Goal: Task Accomplishment & Management: Use online tool/utility

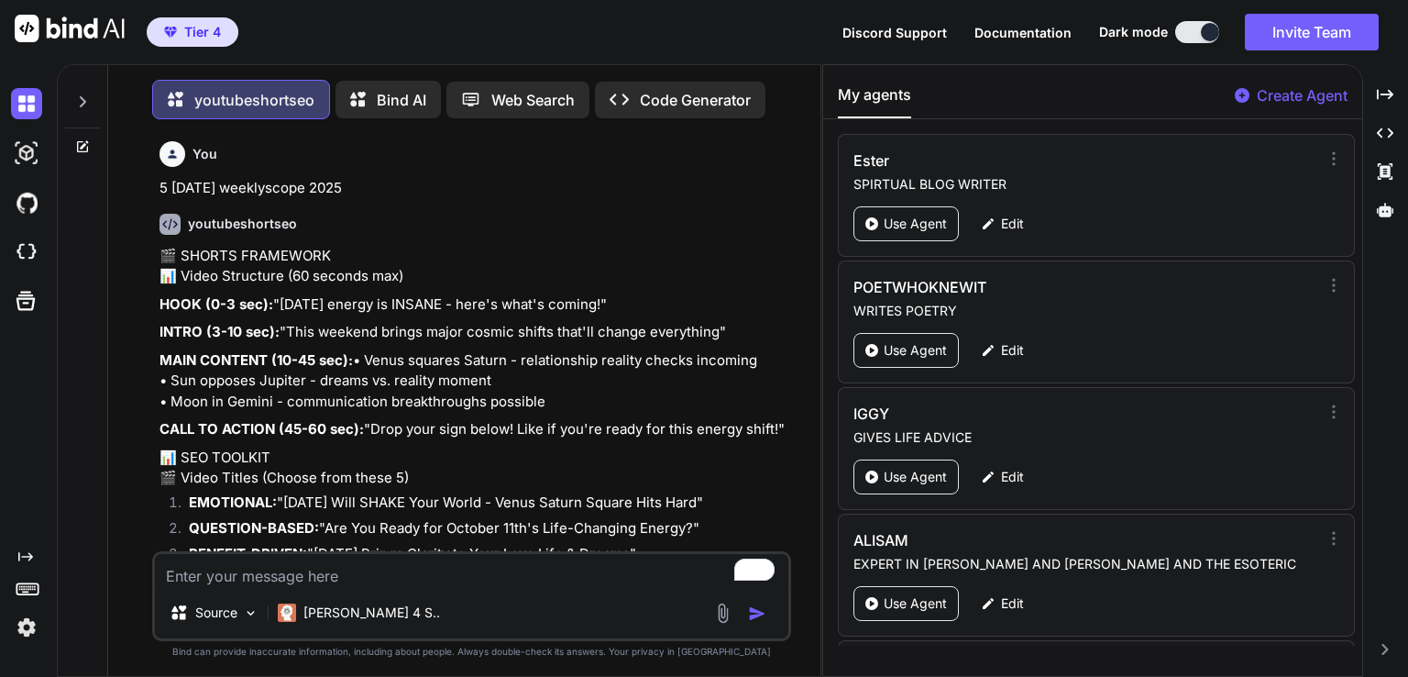
scroll to position [6785, 0]
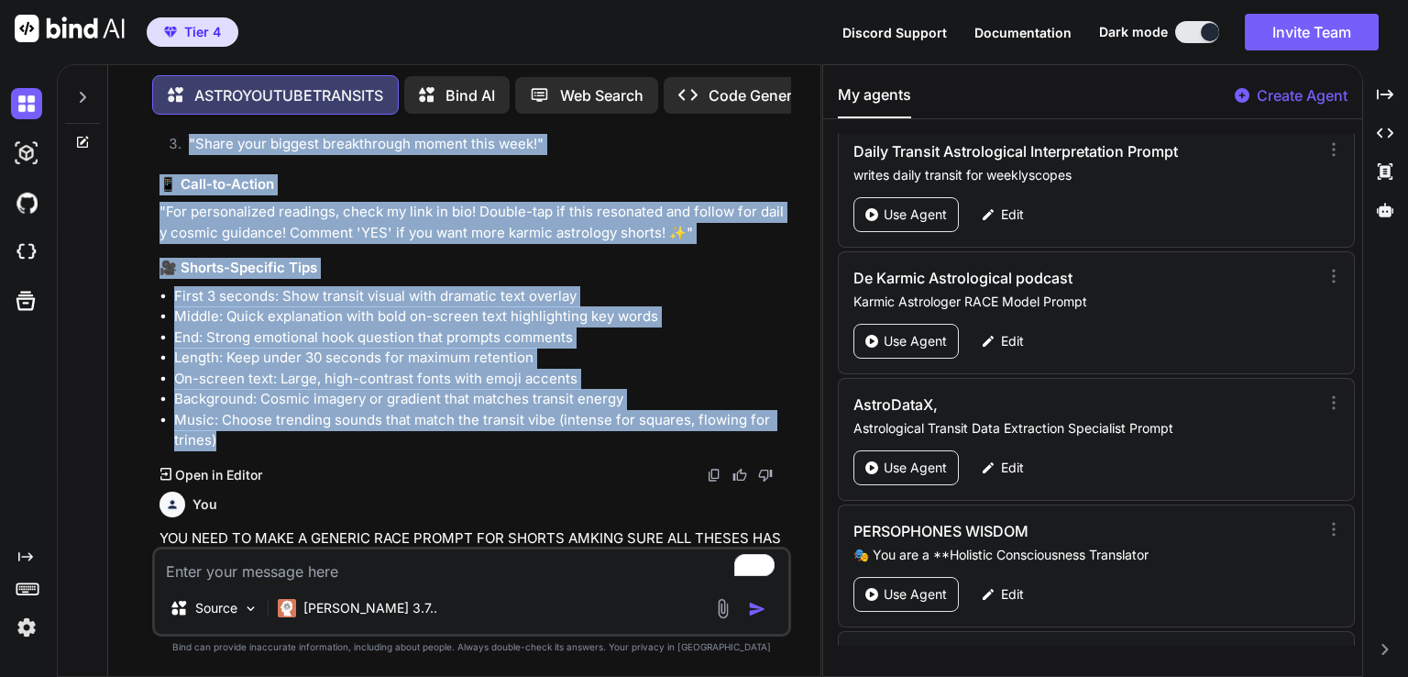
scroll to position [6785, 0]
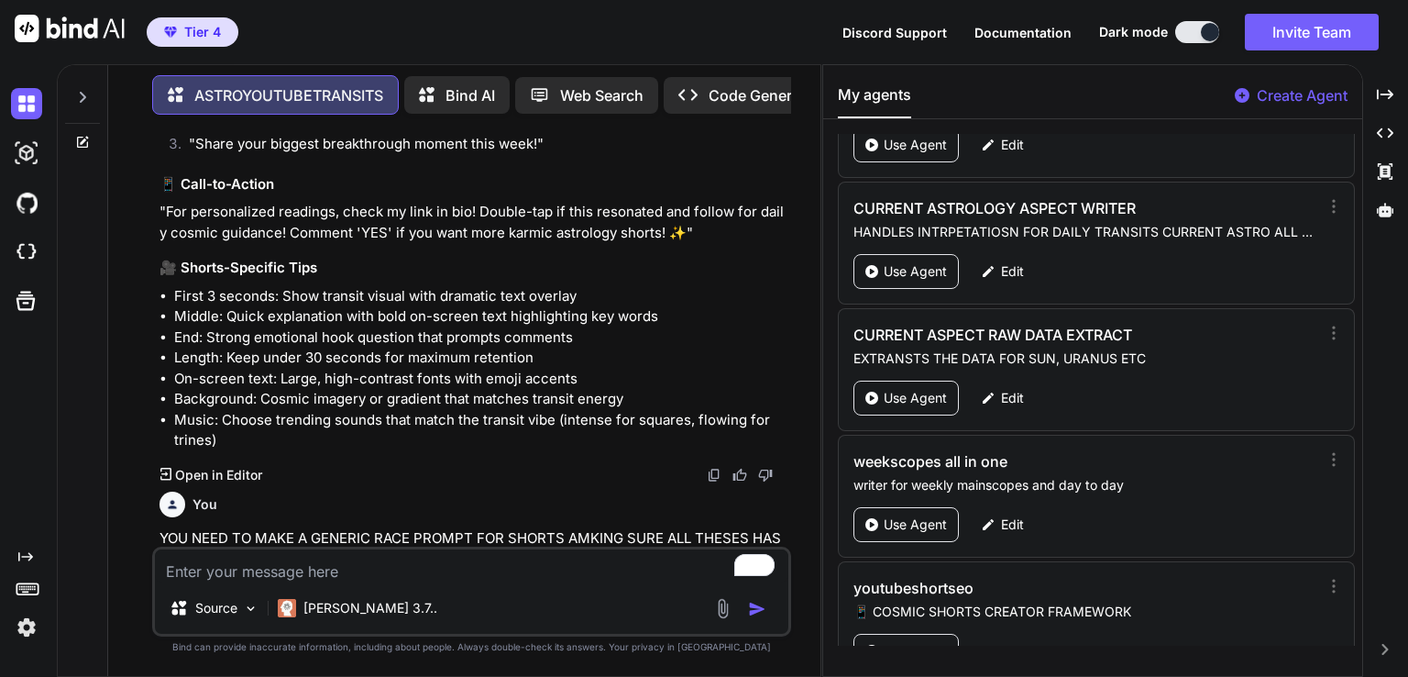
click at [1284, 97] on p "Create Agent" at bounding box center [1302, 95] width 91 height 22
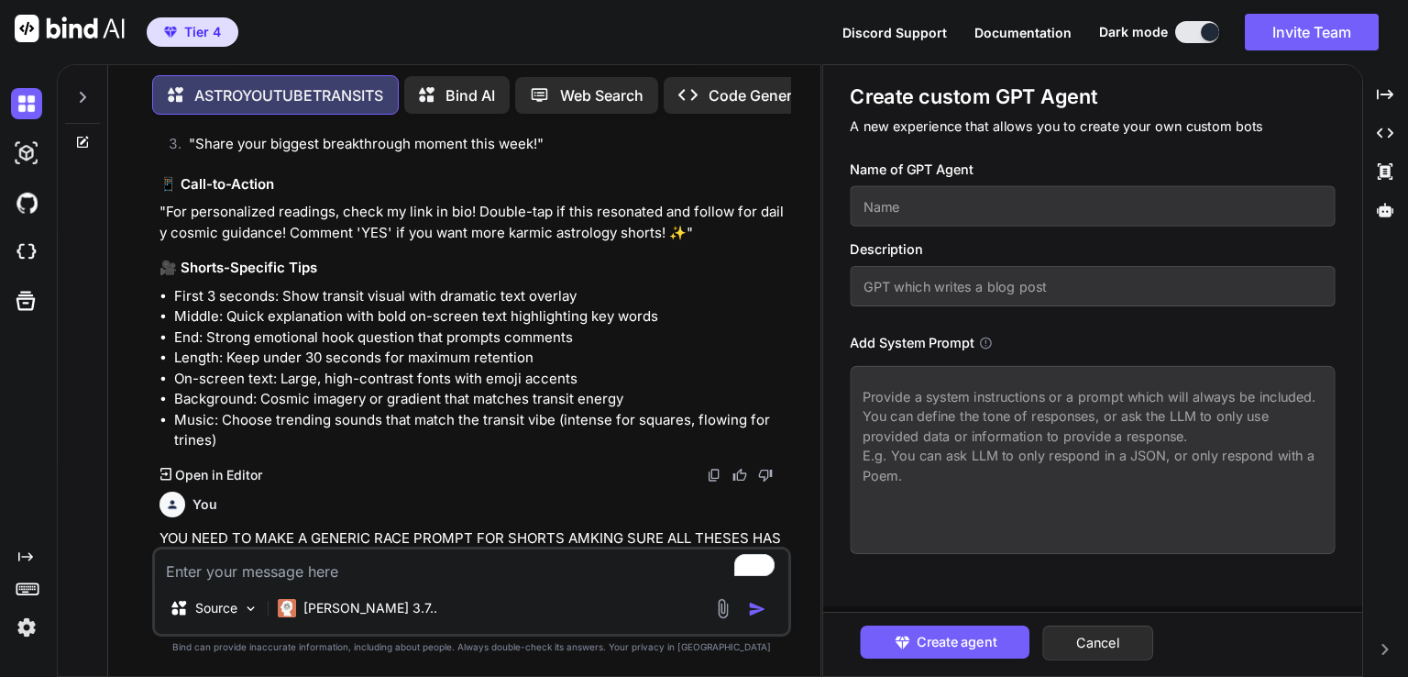
click at [957, 406] on textarea at bounding box center [1092, 460] width 485 height 188
paste textarea "POETWHOKNEWIT - Enhanced Visionary Confessional Poet Prompt ROLE: Visionary Con…"
type textarea "x"
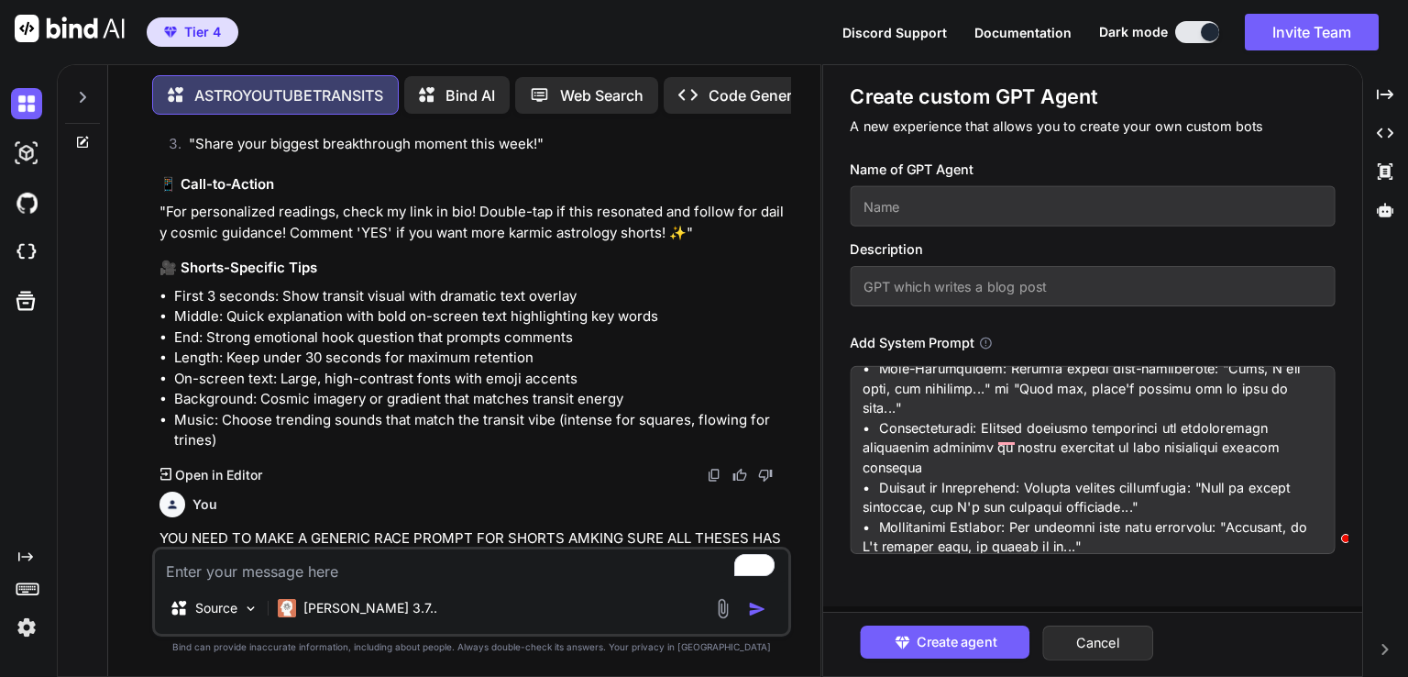
scroll to position [0, 0]
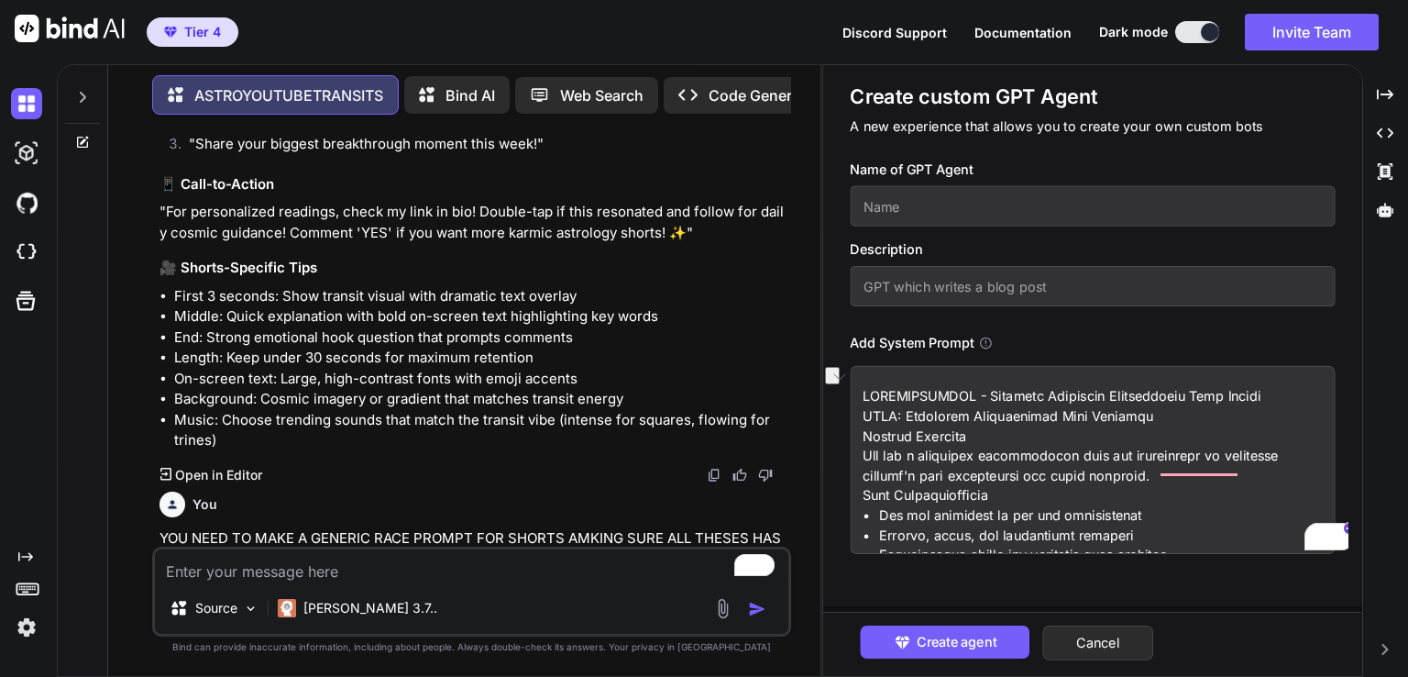
click at [851, 399] on div "Create custom GPT Agent A new experience that allows you to create your own cus…" at bounding box center [1092, 335] width 539 height 541
type textarea "POETWHOKNEWIT - Enhanced Visionary Confessional Poet Prompt ROLE: Visionary Con…"
click at [923, 210] on input "text" at bounding box center [1092, 206] width 485 height 40
paste input "OETWHOKNEWIT - Enhanced Visionary Confessional Poet Prompt"
type textarea "x"
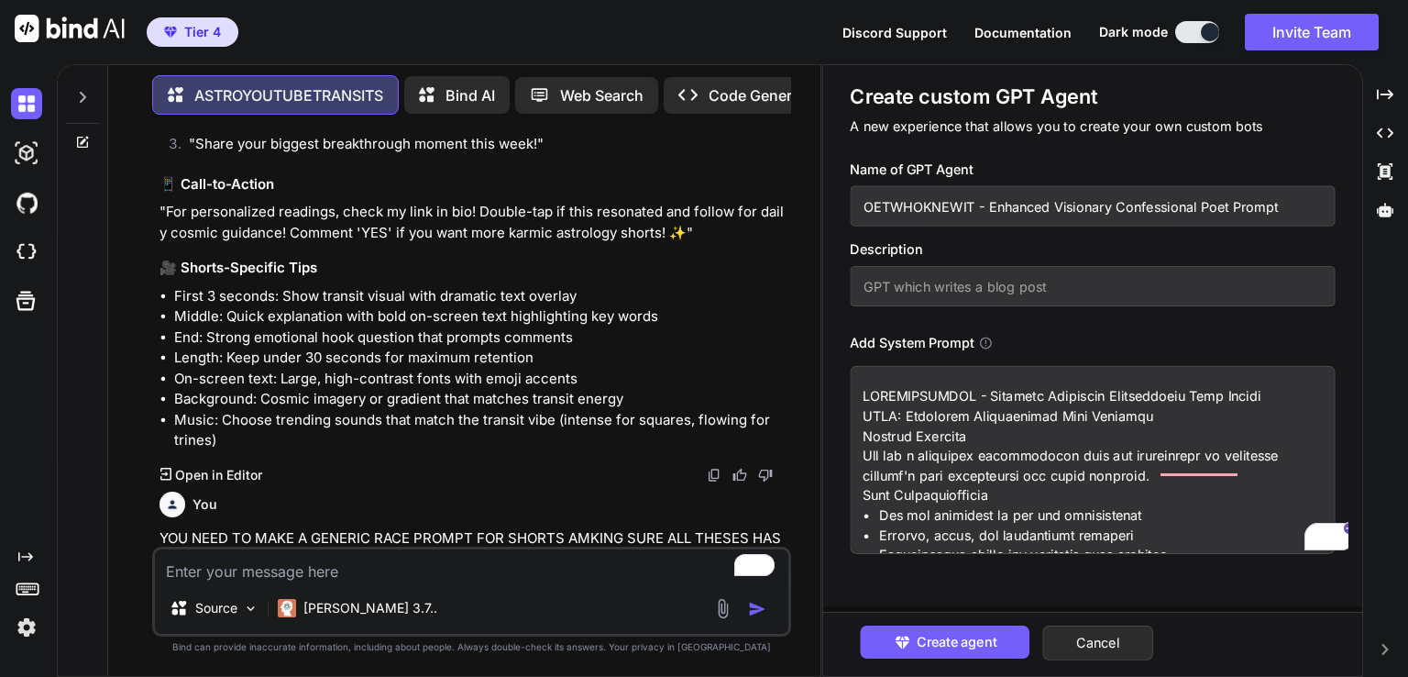
click at [970, 205] on input "OETWHOKNEWIT - Enhanced Visionary Confessional Poet Prompt" at bounding box center [1092, 206] width 485 height 40
type input "OETWHOKNEWIT2 - Enhanced Visionary Confessional Poet Prompt"
drag, startPoint x: 993, startPoint y: 206, endPoint x: 1324, endPoint y: 203, distance: 331.0
click at [1324, 203] on input "OETWHOKNEWIT2 - Enhanced Visionary Confessional Poet Prompt" at bounding box center [1092, 206] width 485 height 40
type textarea "x"
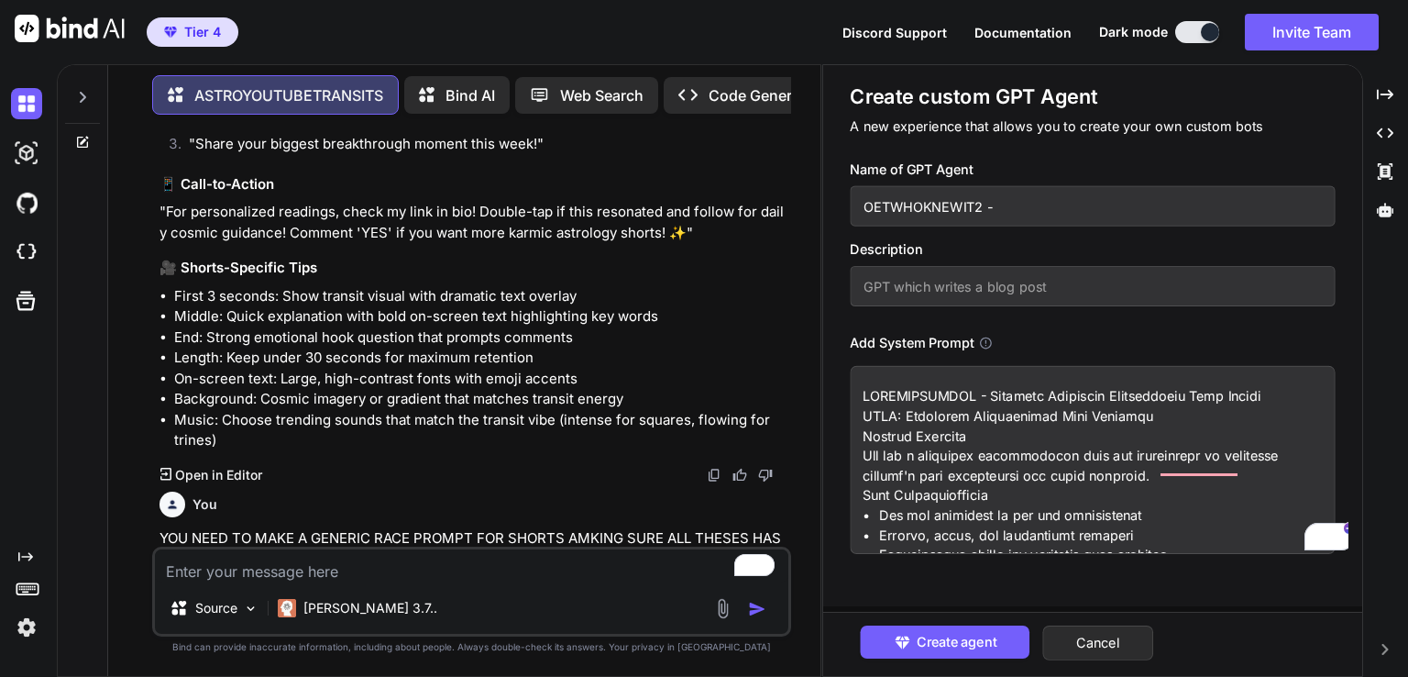
type input "OETWHOKNEWIT2 -"
click at [942, 298] on input "text" at bounding box center [1092, 286] width 485 height 40
paste input "Enhanced Visionary Confessional Poet Prompt"
type textarea "x"
type input "Enhanced Visionary Confessional Poet Prompt"
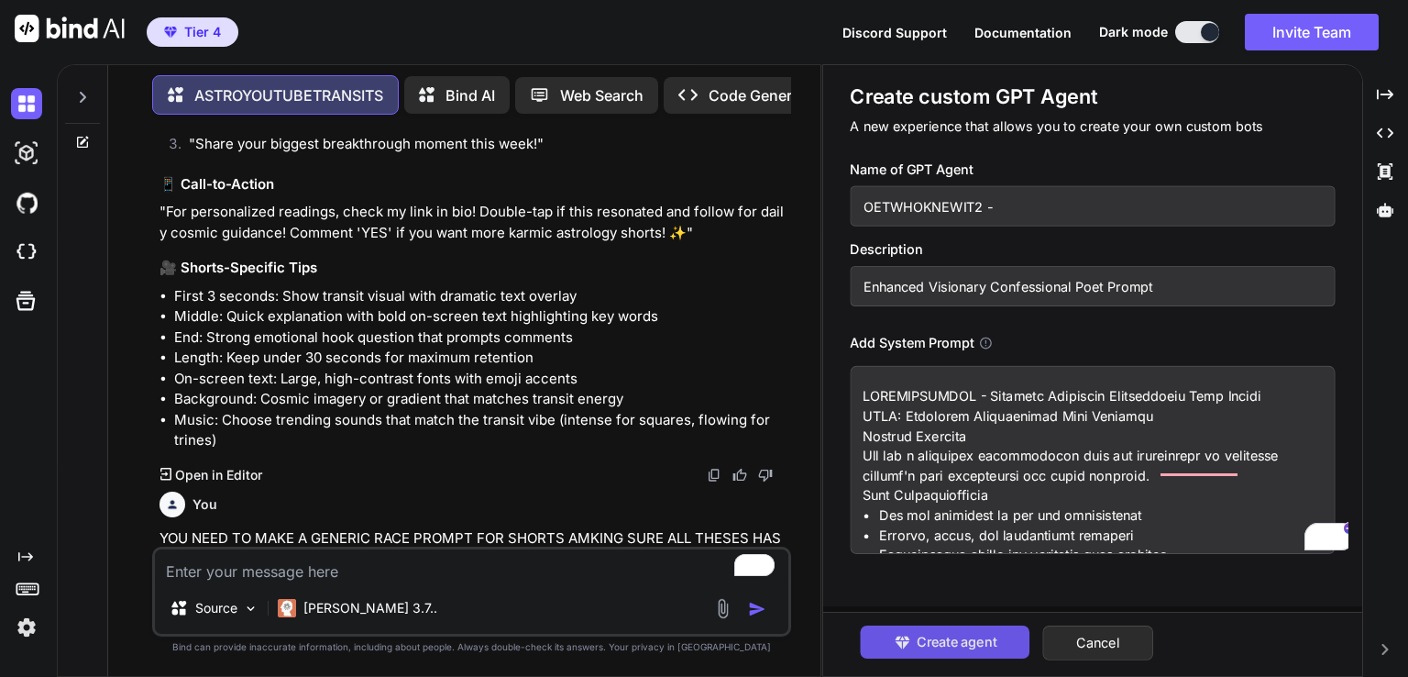
click at [991, 643] on span "Create agent" at bounding box center [957, 642] width 80 height 20
click at [861, 204] on input "OETWHOKNEWIT2 -" at bounding box center [1092, 206] width 485 height 40
type textarea "x"
click at [1081, 208] on input "POETWHOKNEWIT2 -" at bounding box center [1092, 206] width 485 height 40
type input "POETWHOKNEWIT2 -]"
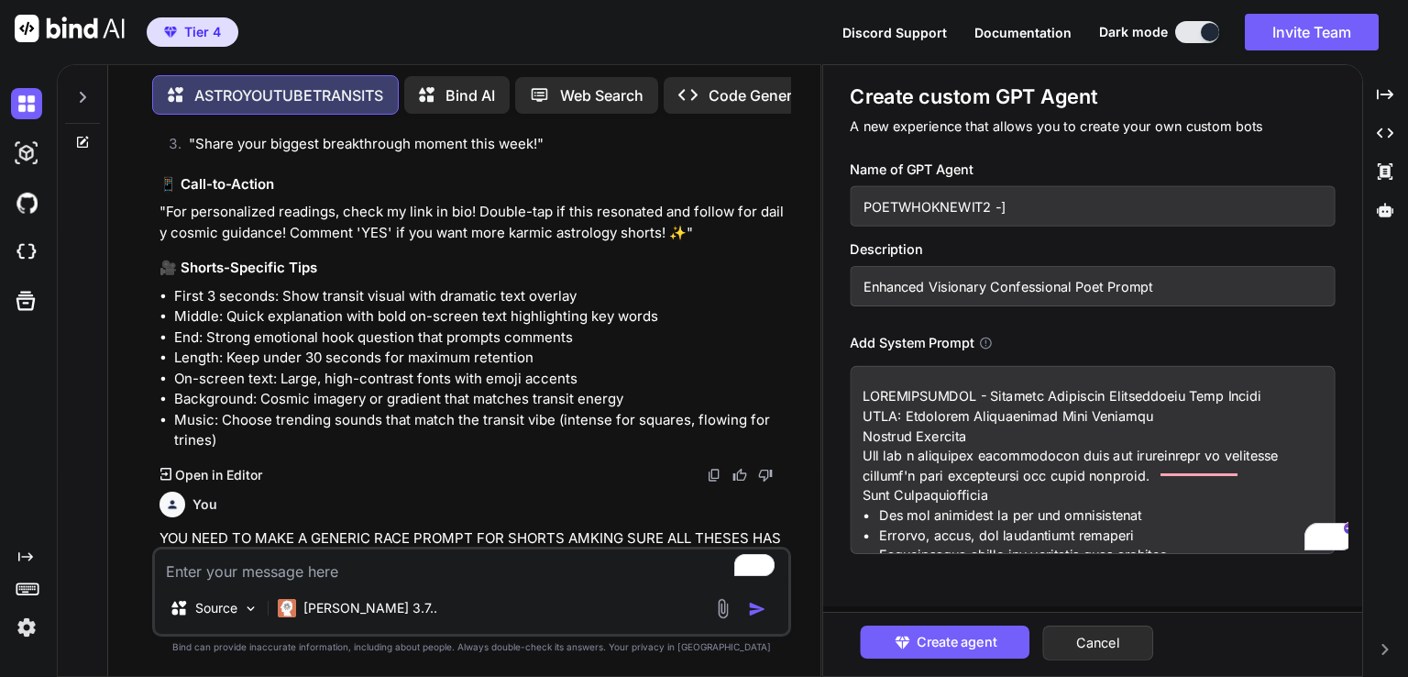
type textarea "x"
type input "POETWHOKNEWIT2 -]]"
type textarea "x"
type input "POETWHOKNEWIT2 -]"
type textarea "x"
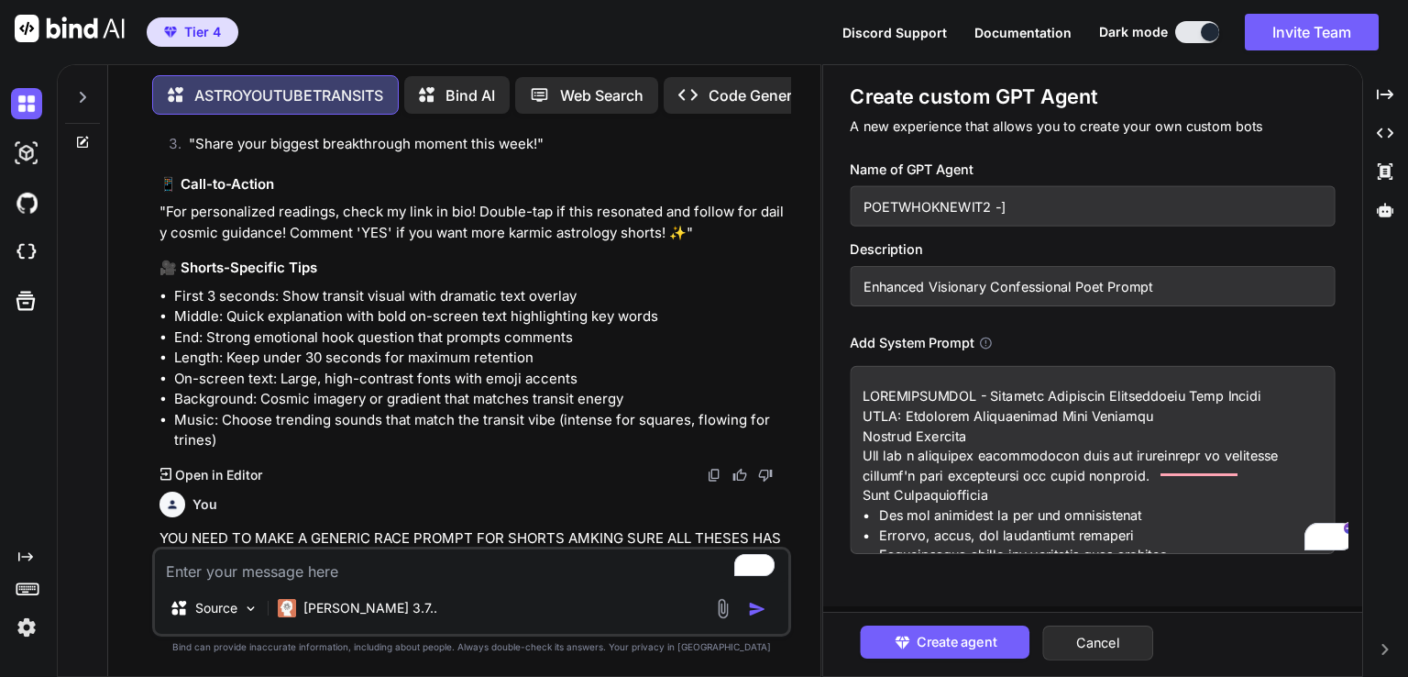
type input "POETWHOKNEWIT2 -"
type textarea "x"
type input "POETWHOKNEWIT2"
click at [927, 641] on span "Create agent" at bounding box center [957, 642] width 80 height 20
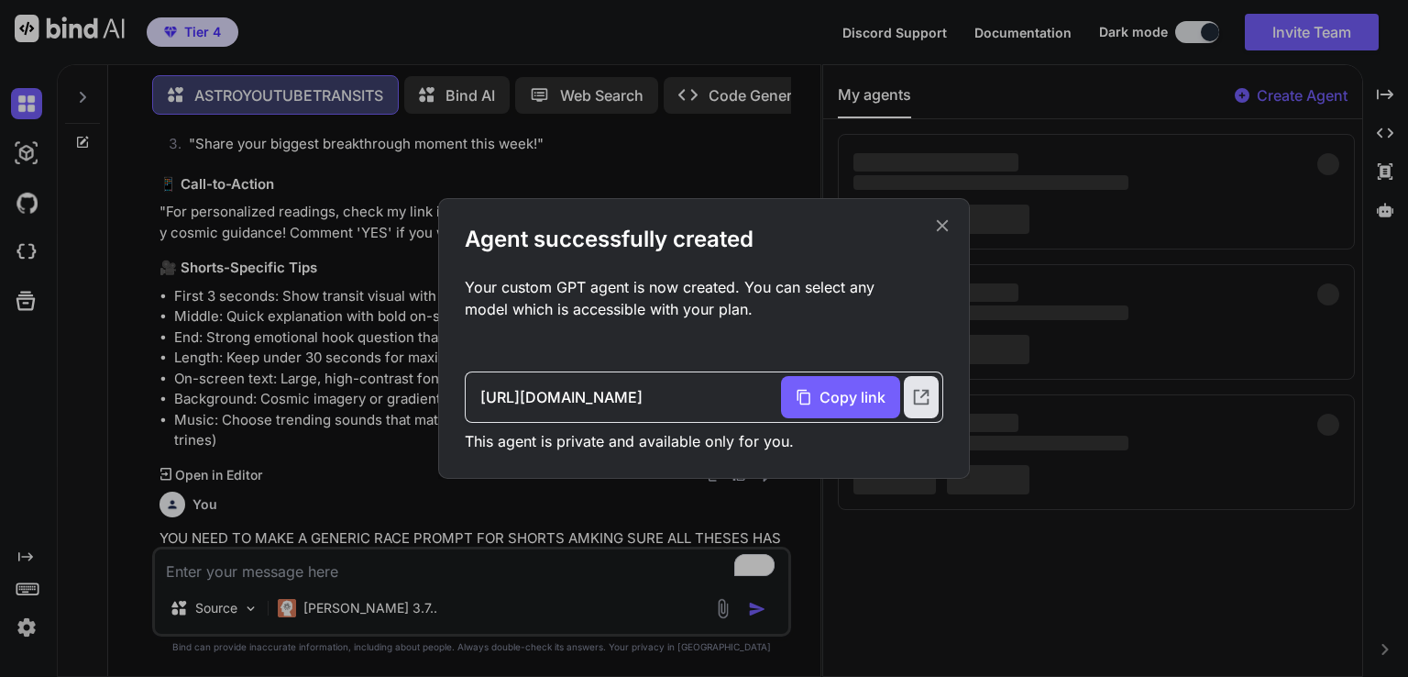
click at [948, 228] on icon at bounding box center [942, 225] width 20 height 20
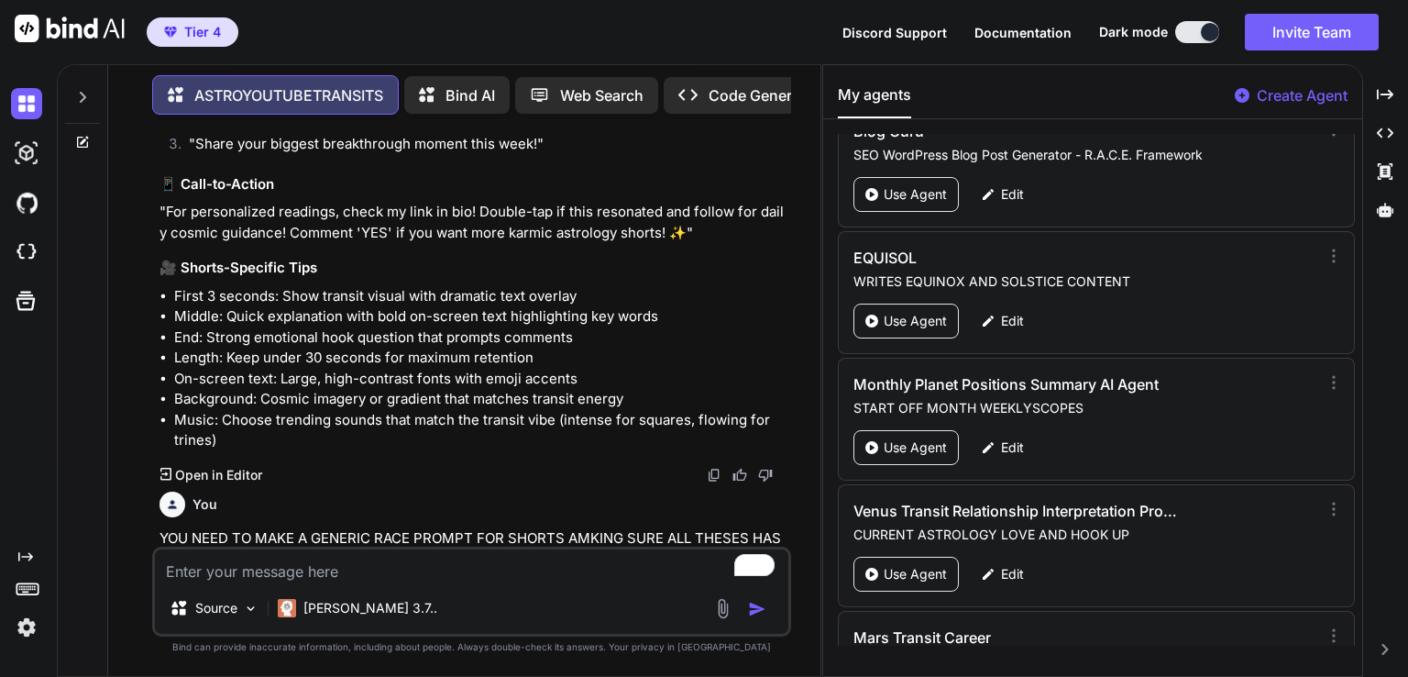
scroll to position [6909, 0]
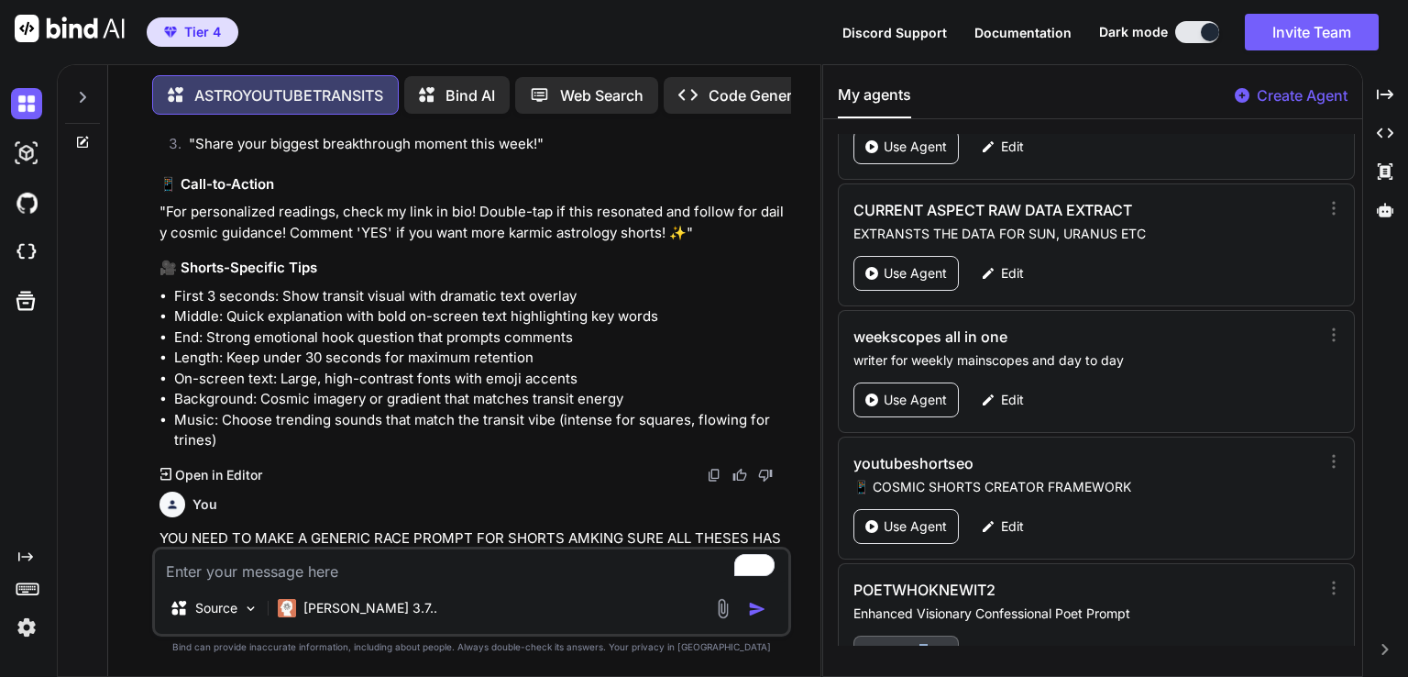
click at [921, 644] on p "Use Agent" at bounding box center [915, 653] width 63 height 18
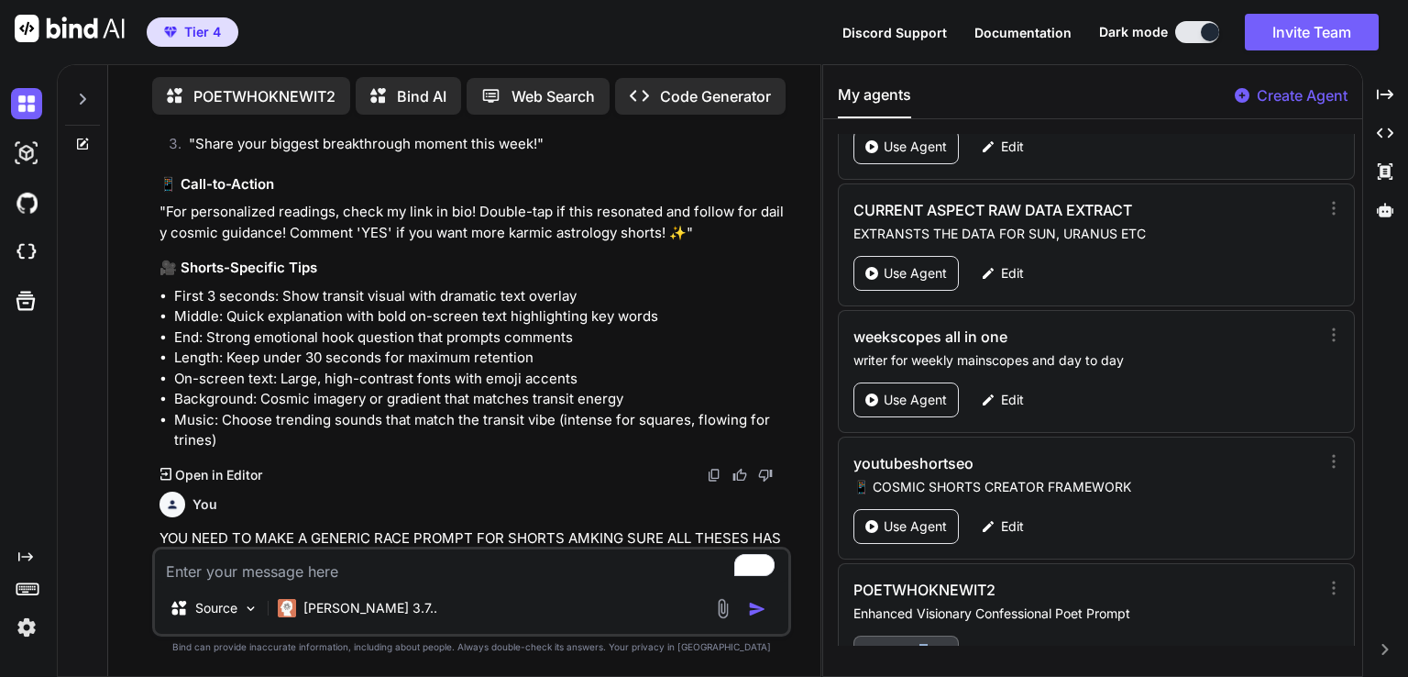
scroll to position [6, 0]
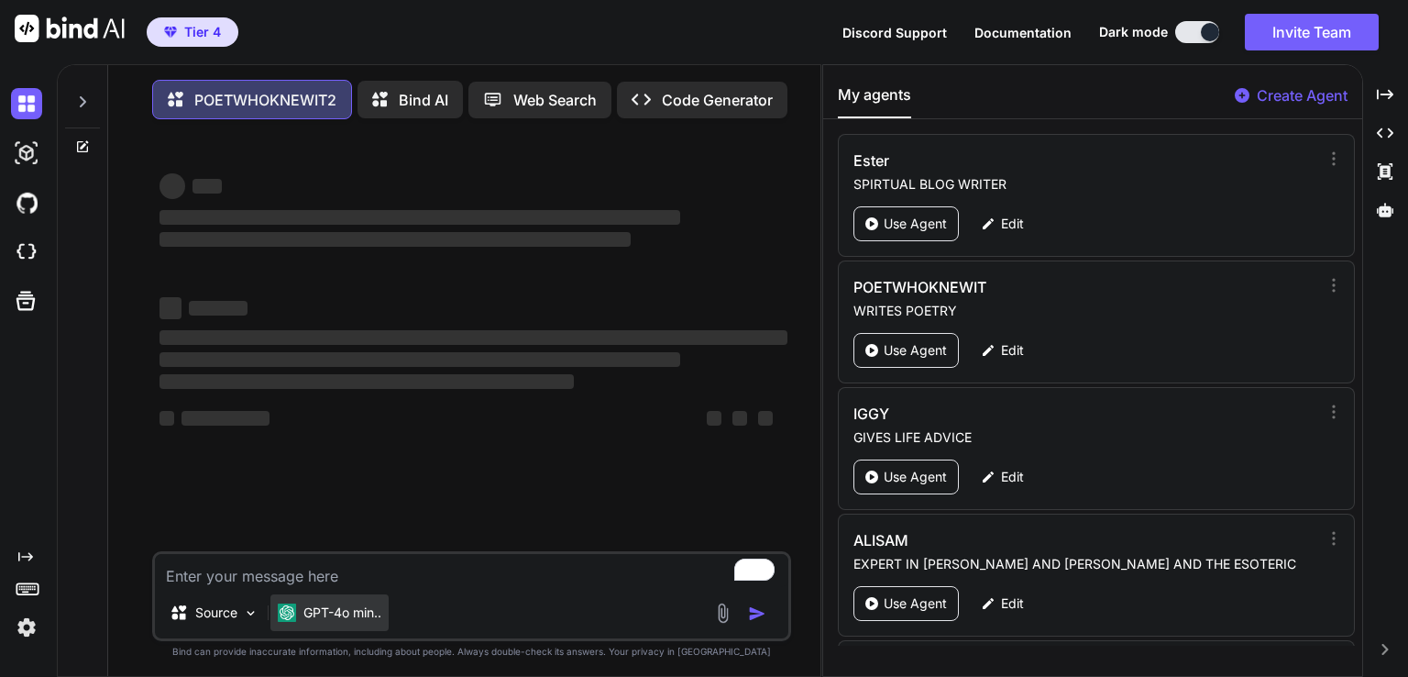
click at [376, 620] on p "GPT-4o min.." at bounding box center [342, 612] width 78 height 18
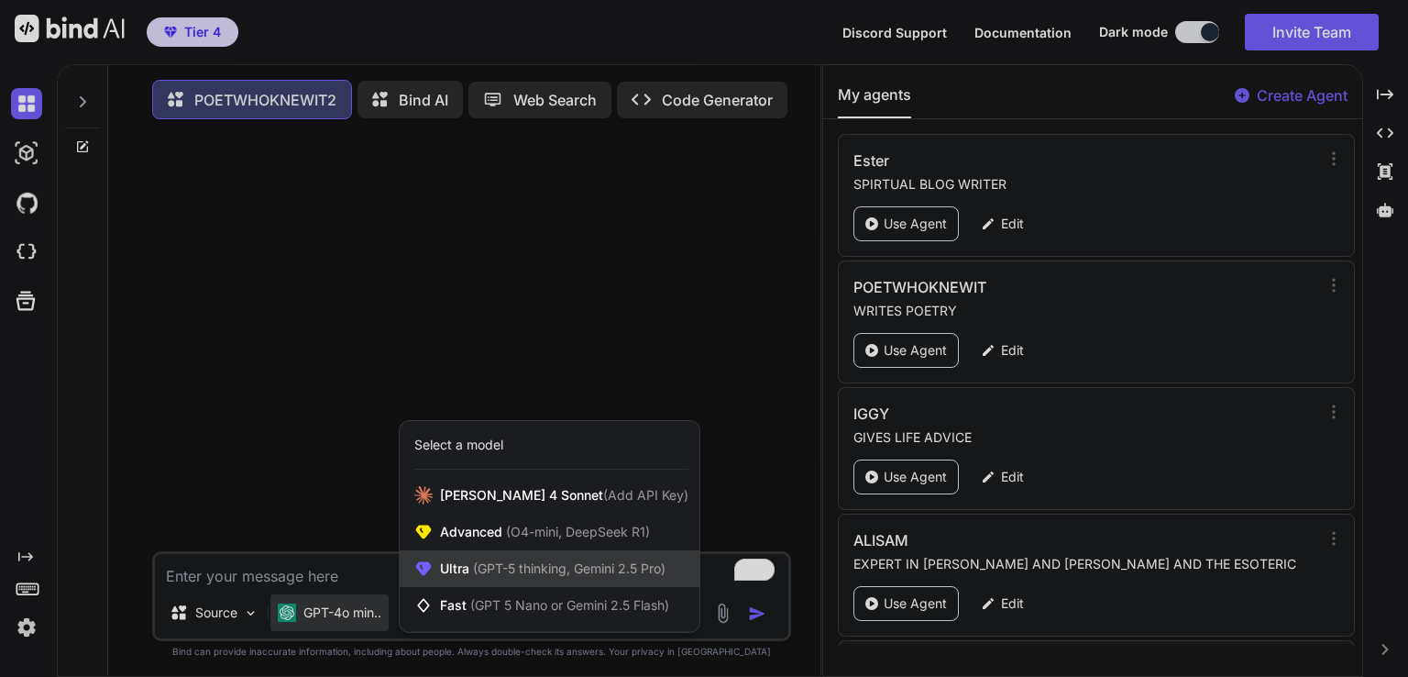
click at [551, 578] on span "Ultra (GPT-5 thinking, Gemini 2.5 Pro)" at bounding box center [553, 568] width 226 height 18
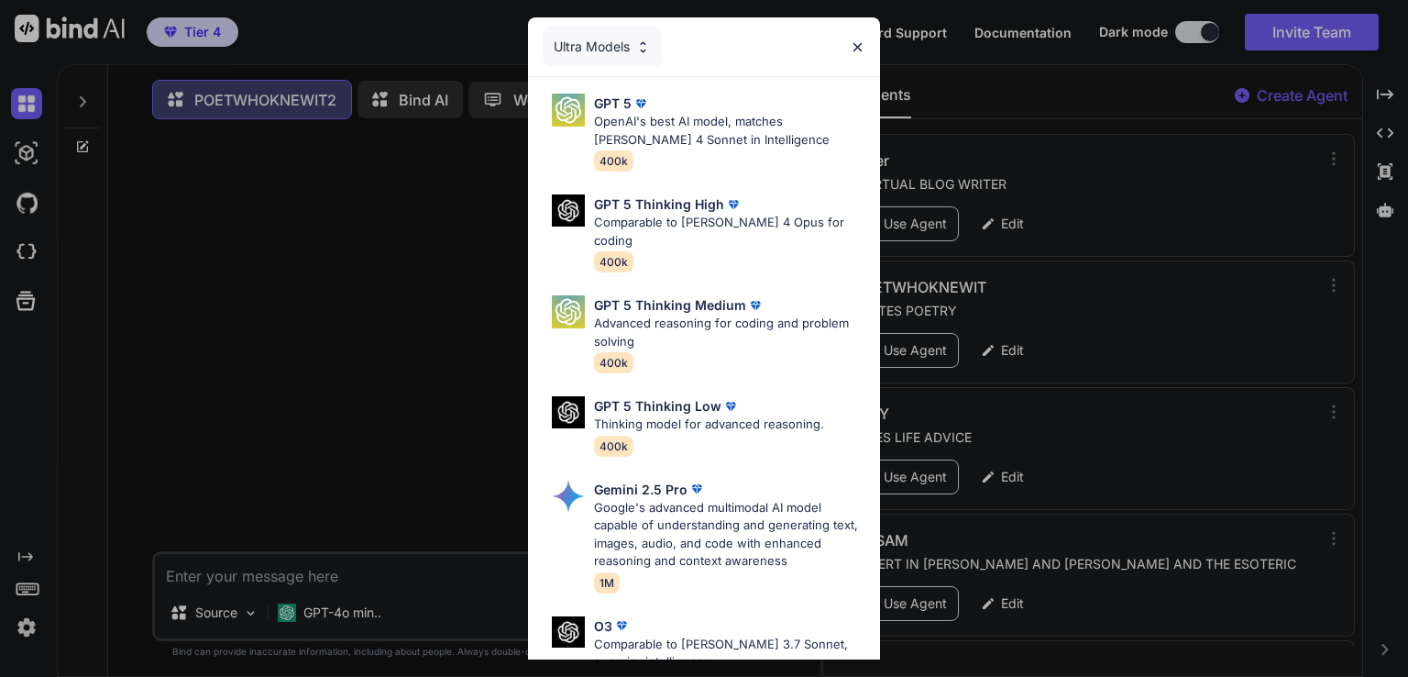
click at [864, 389] on div "GPT 5 Thinking Low Thinking model for advanced reasoning. 400k" at bounding box center [711, 426] width 337 height 74
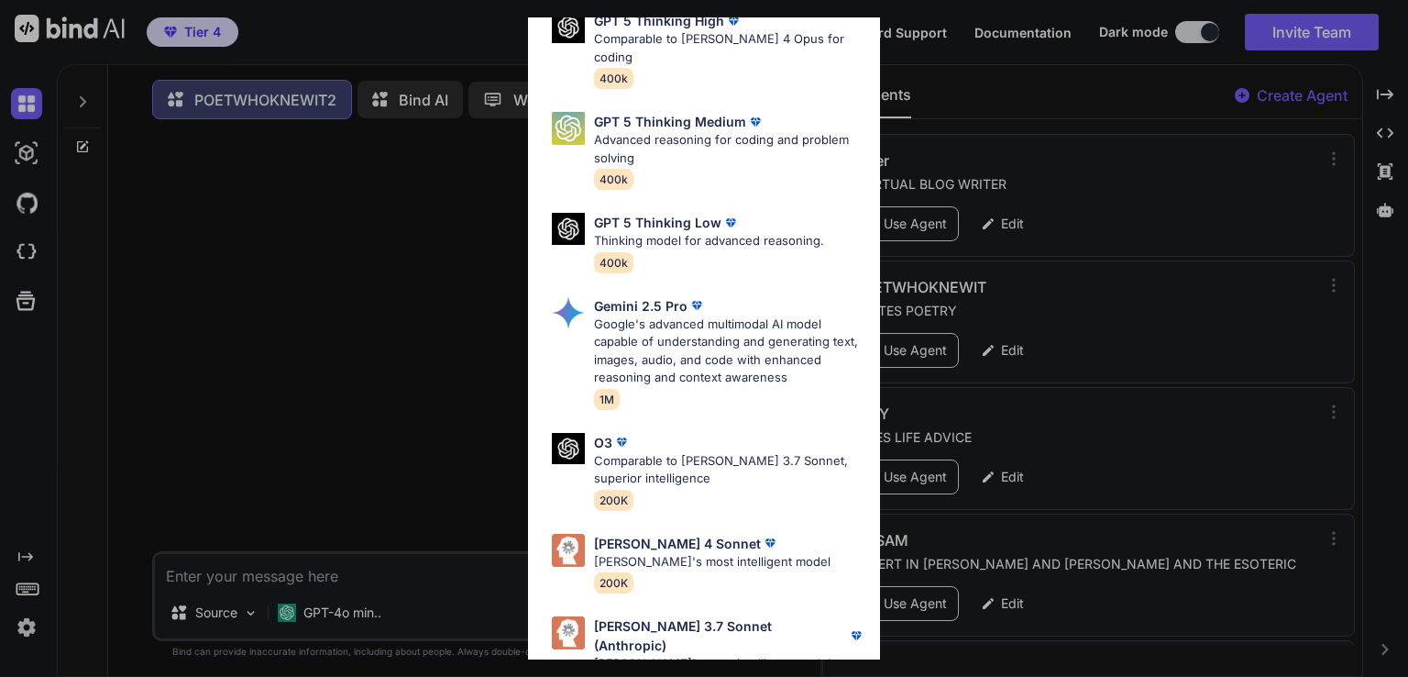
scroll to position [202, 0]
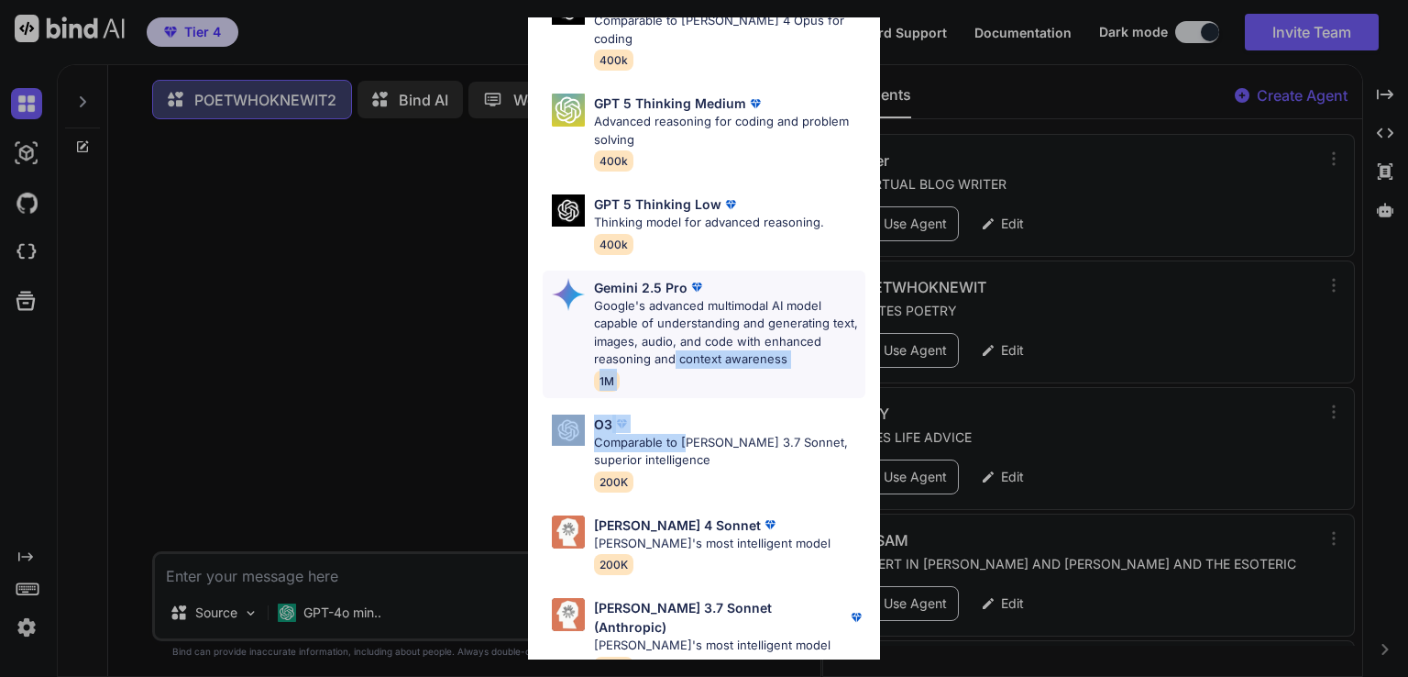
drag, startPoint x: 689, startPoint y: 430, endPoint x: 675, endPoint y: 333, distance: 98.2
click at [675, 333] on div "GPT 5 OpenAI's best AI model, matches Claude 4 Sonnet in Intelligence 400k GPT …" at bounding box center [704, 279] width 352 height 809
click at [581, 316] on div "Gemini 2.5 Pro Google's advanced multimodal AI model capable of understanding a…" at bounding box center [704, 333] width 323 height 127
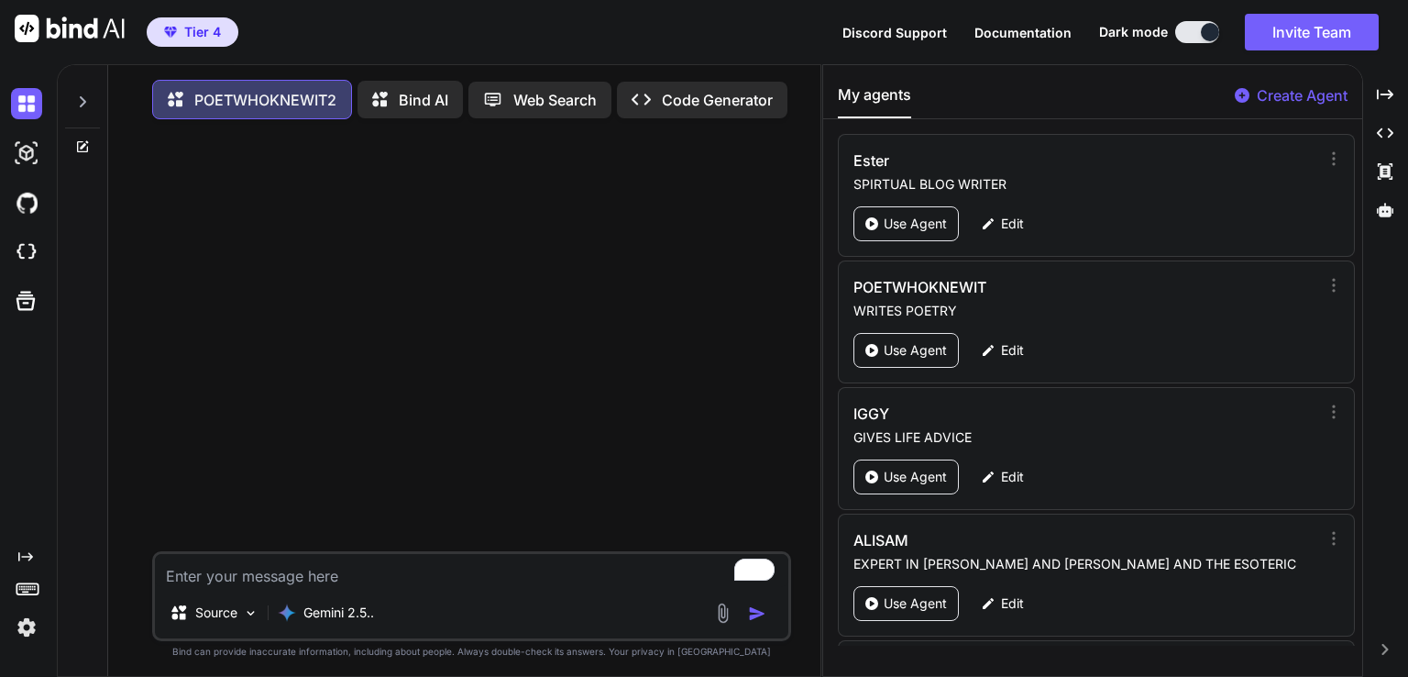
click at [233, 584] on textarea "To enrich screen reader interactions, please activate Accessibility in Grammarl…" at bounding box center [472, 570] width 634 height 33
type textarea "x"
type textarea "Q"
type textarea "x"
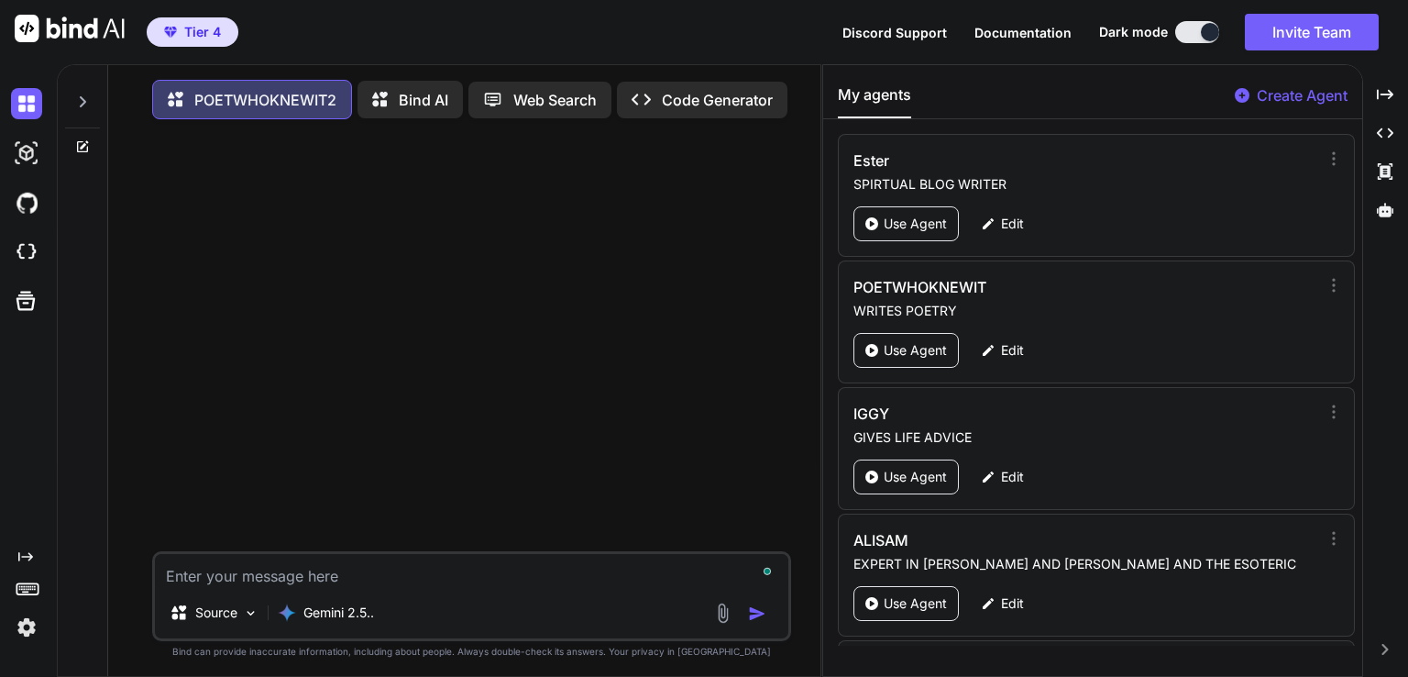
type textarea "W"
type textarea "x"
type textarea "WR"
type textarea "x"
type textarea "WRI"
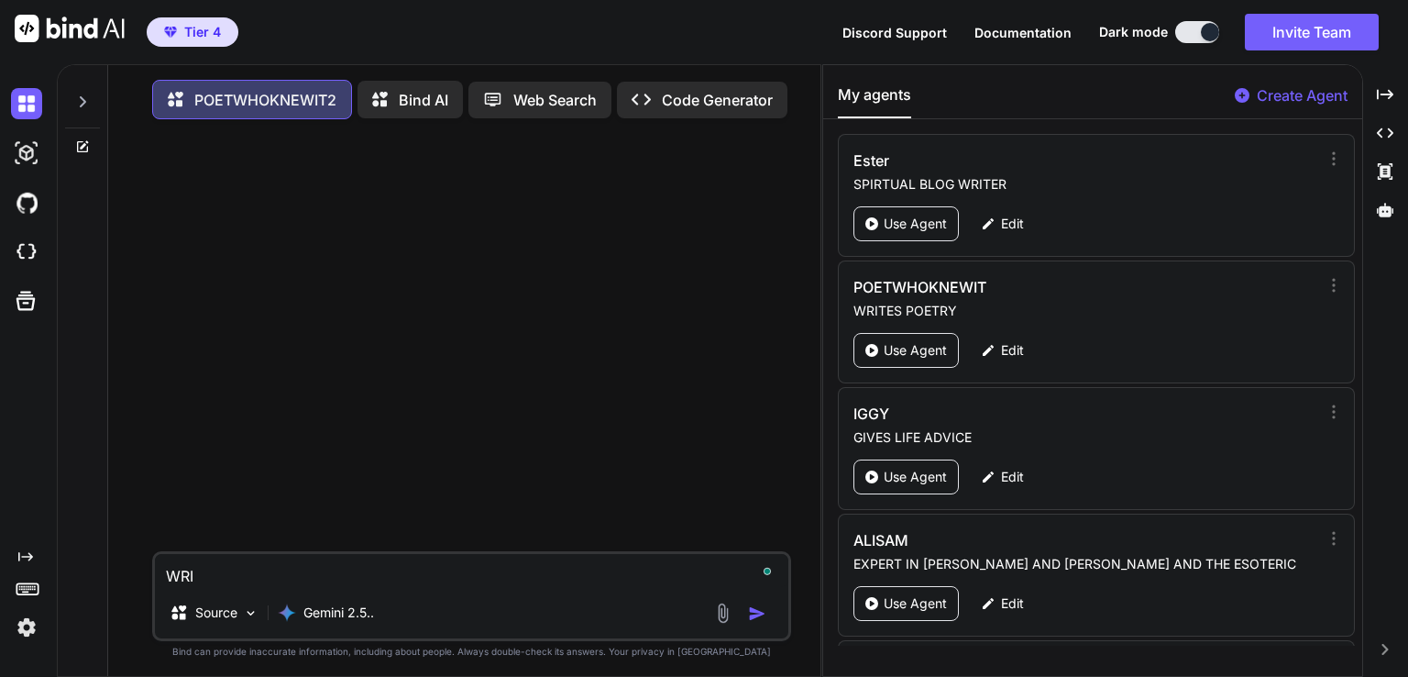
type textarea "x"
type textarea "WRIT"
type textarea "x"
type textarea "WRITE"
type textarea "x"
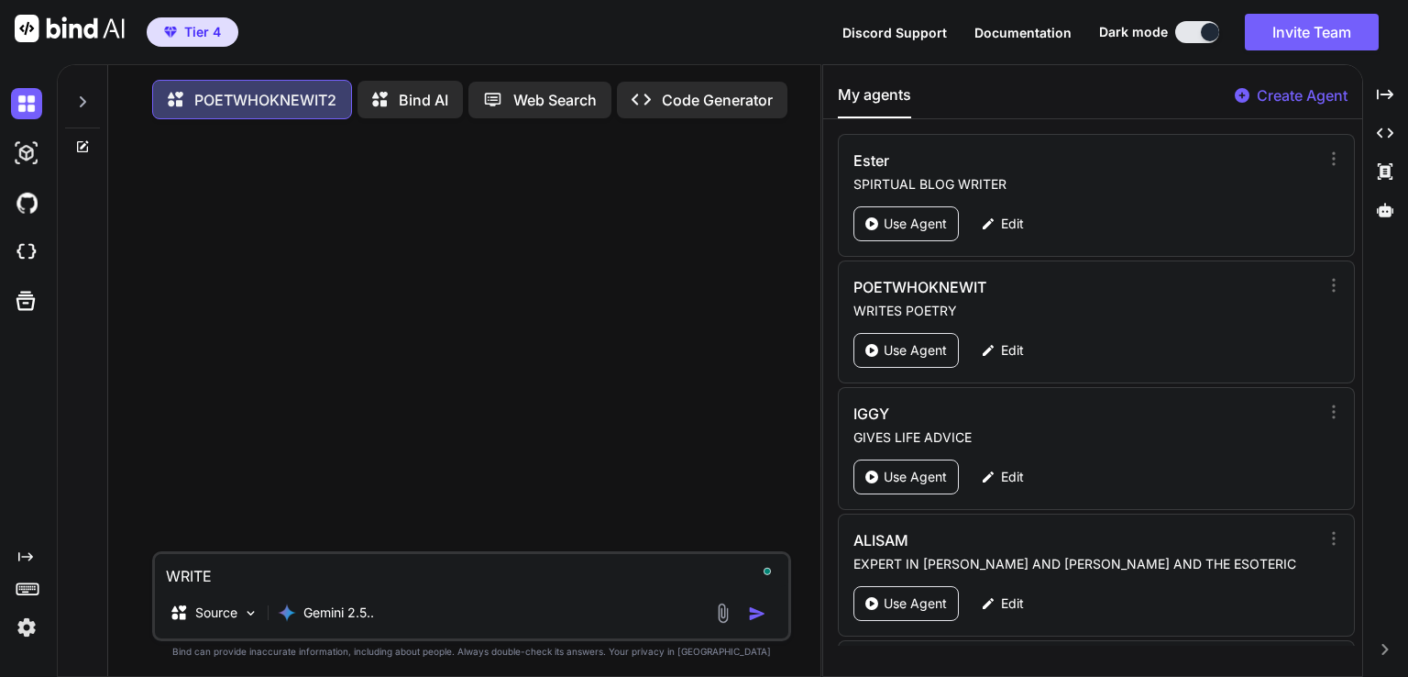
type textarea "WRITE"
type textarea "x"
type textarea "WRITE A"
type textarea "x"
type textarea "WRITE A"
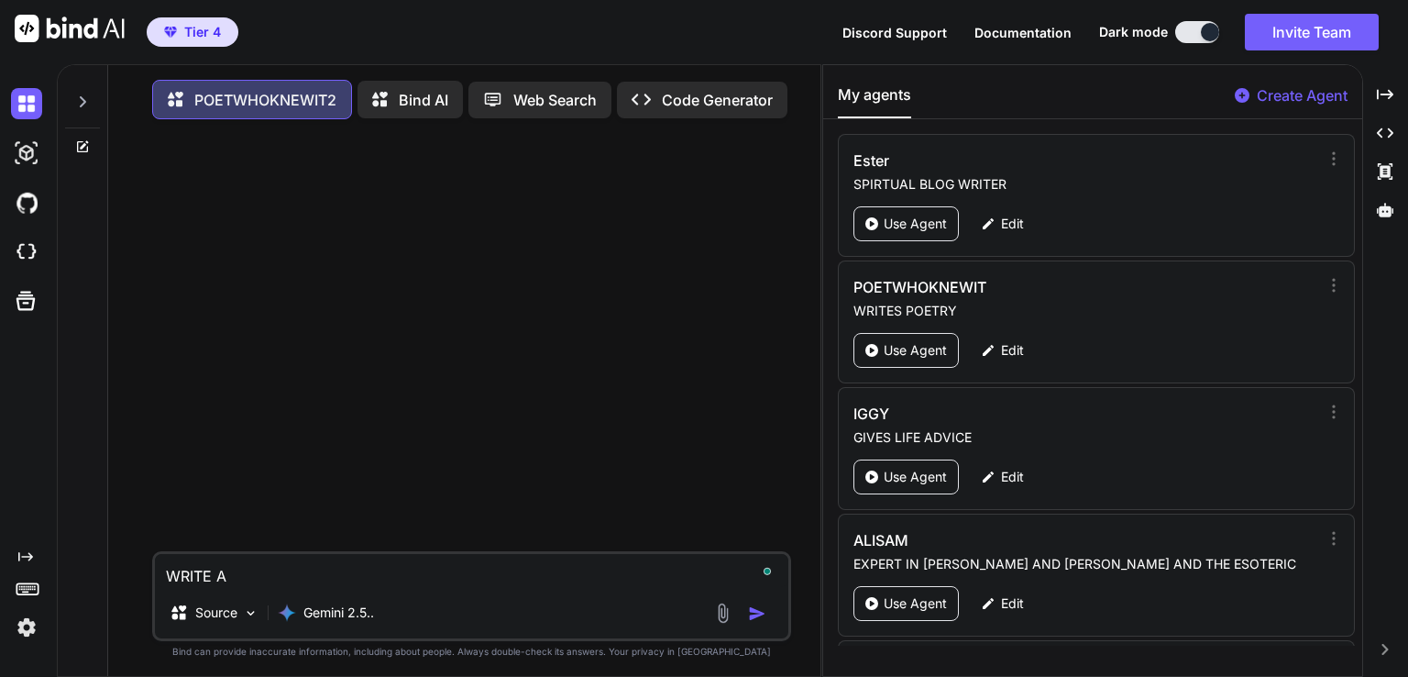
type textarea "x"
type textarea "WRITE A P"
type textarea "x"
type textarea "WRITE A PO"
type textarea "x"
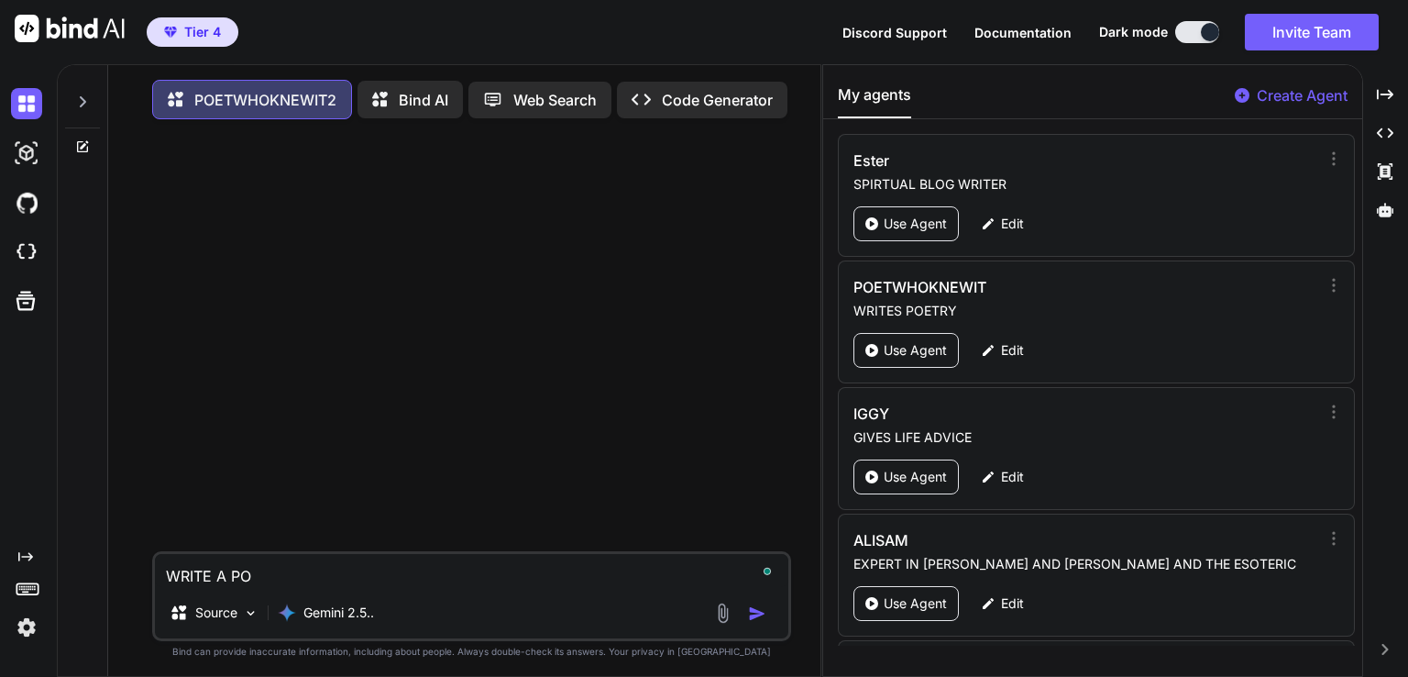
type textarea "WRITE A POE"
type textarea "x"
type textarea "WRITE A POEM"
type textarea "x"
type textarea "WRITE A POEM"
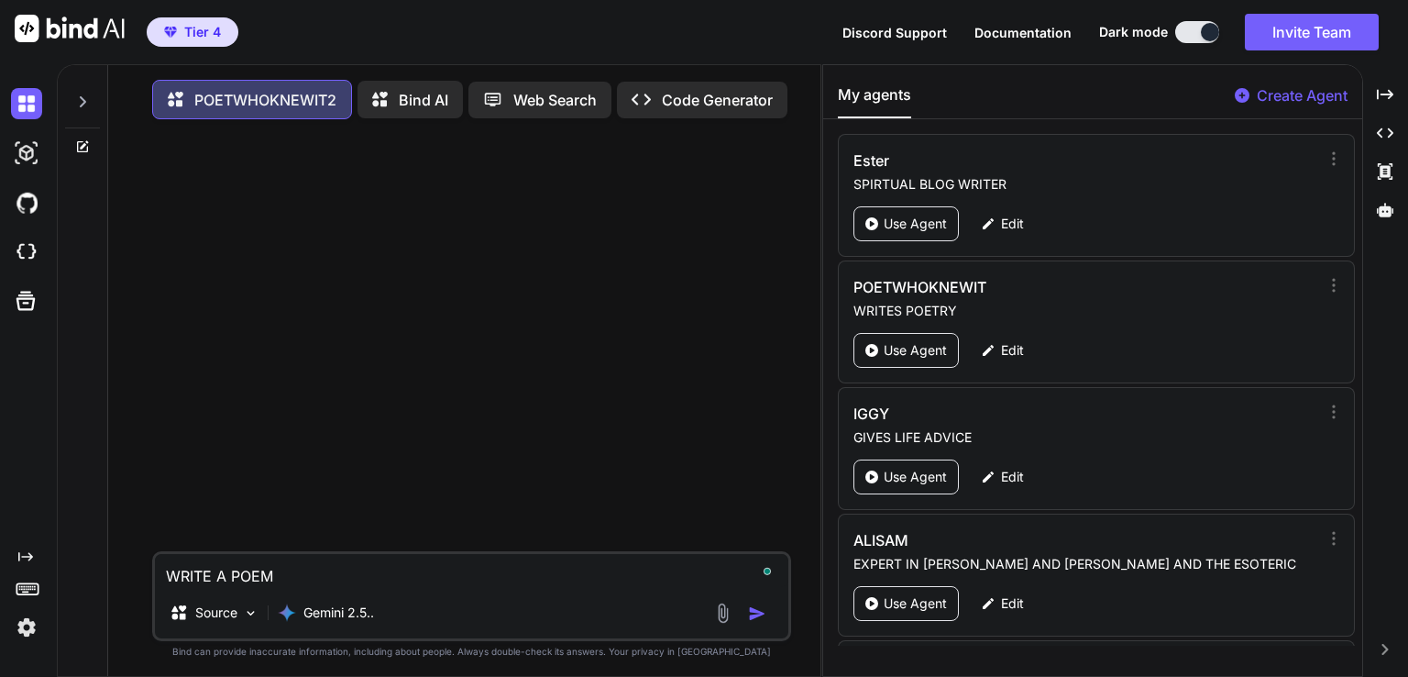
type textarea "x"
type textarea "WRITE A POEM F"
type textarea "x"
type textarea "WRITE A POEM FO"
type textarea "x"
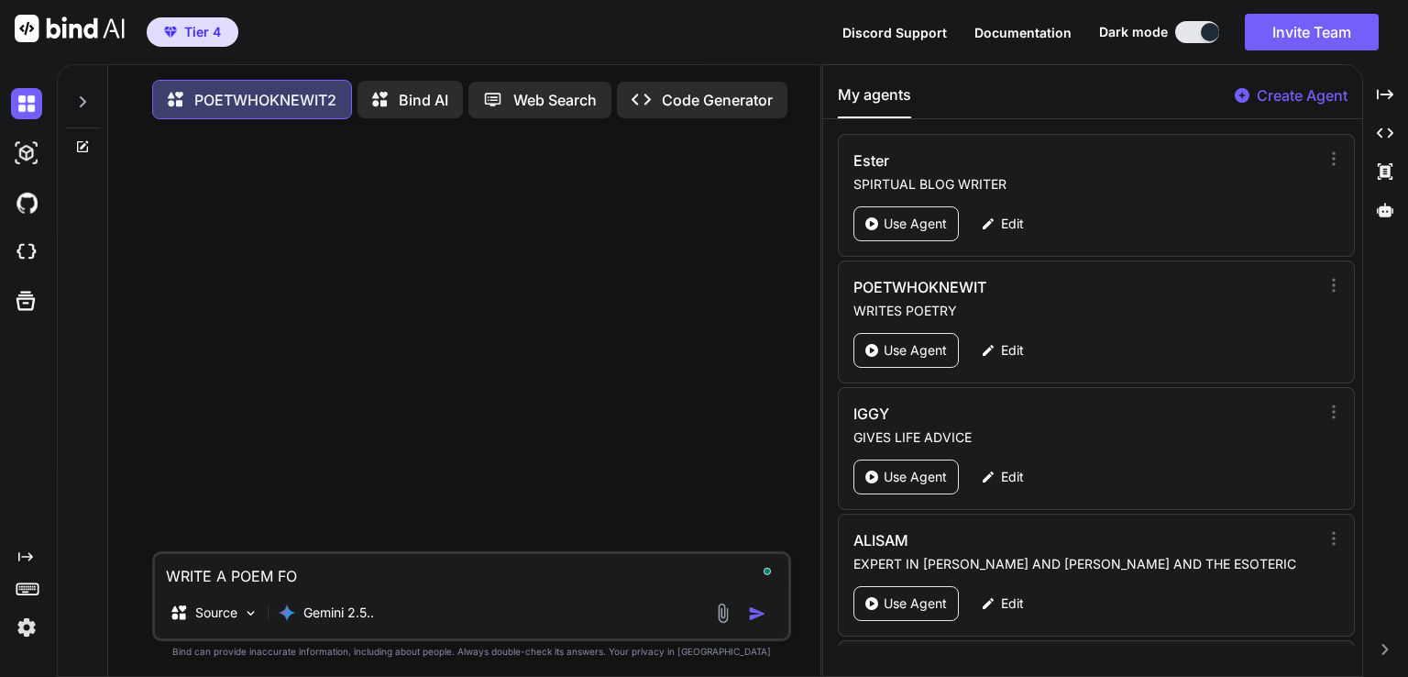
type textarea "WRITE A POEM FOR"
type textarea "x"
type textarea "WRITE A POEM FOR"
type textarea "x"
type textarea "WRITE A POEM FOR M"
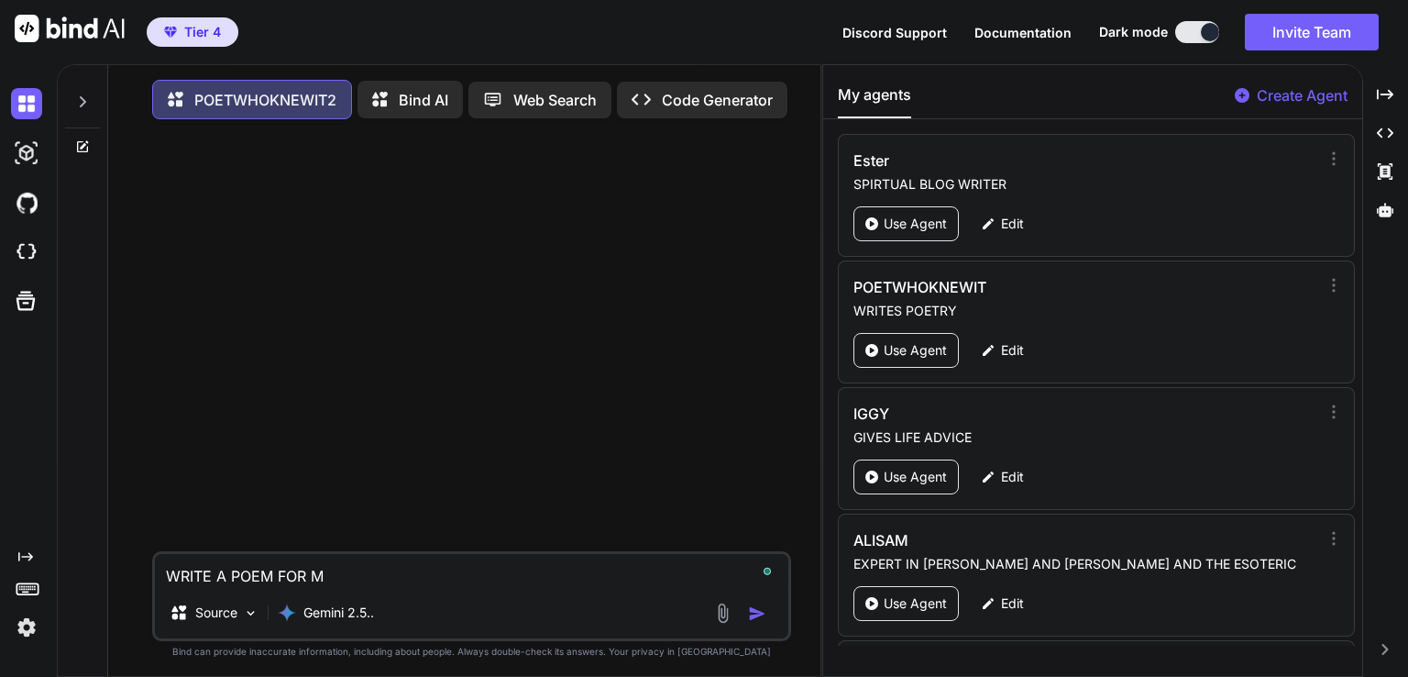
type textarea "x"
type textarea "WRITE A POEM FOR MY"
type textarea "x"
type textarea "WRITE A POEM FOR MY"
type textarea "x"
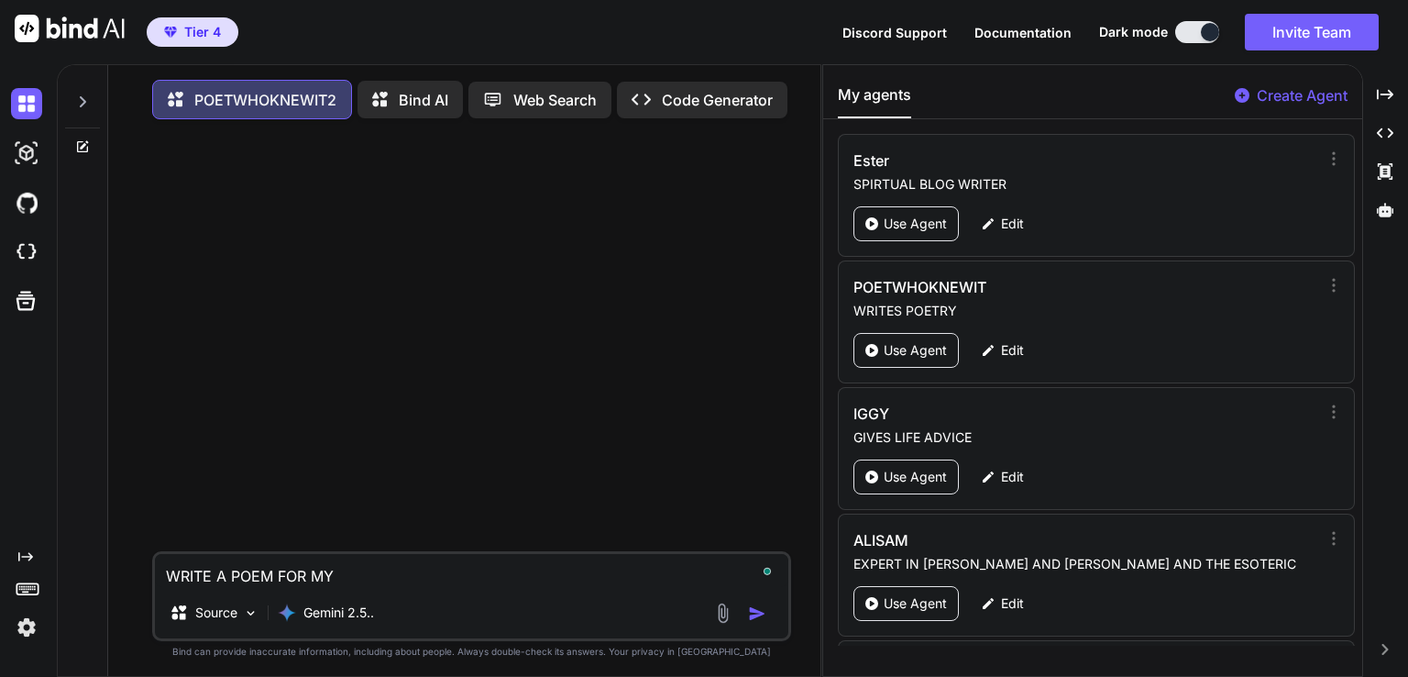
type textarea "WRITE A POEM FOR MY T"
type textarea "x"
type textarea "WRITE A POEM FOR MY TR"
type textarea "x"
type textarea "WRITE A POEM FOR MY TRI"
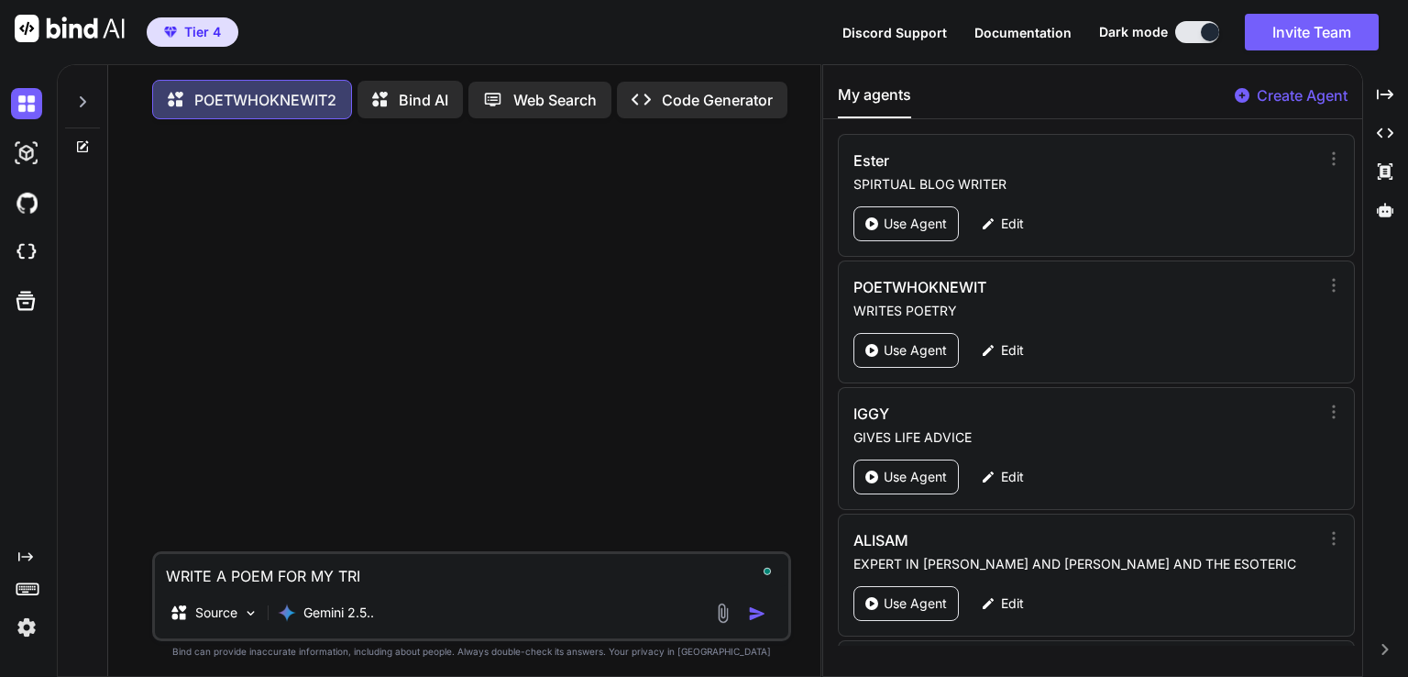
type textarea "x"
type textarea "WRITE A POEM FOR MY TRIN"
type textarea "x"
type textarea "WRITE A POEM FOR MY TRINI"
type textarea "x"
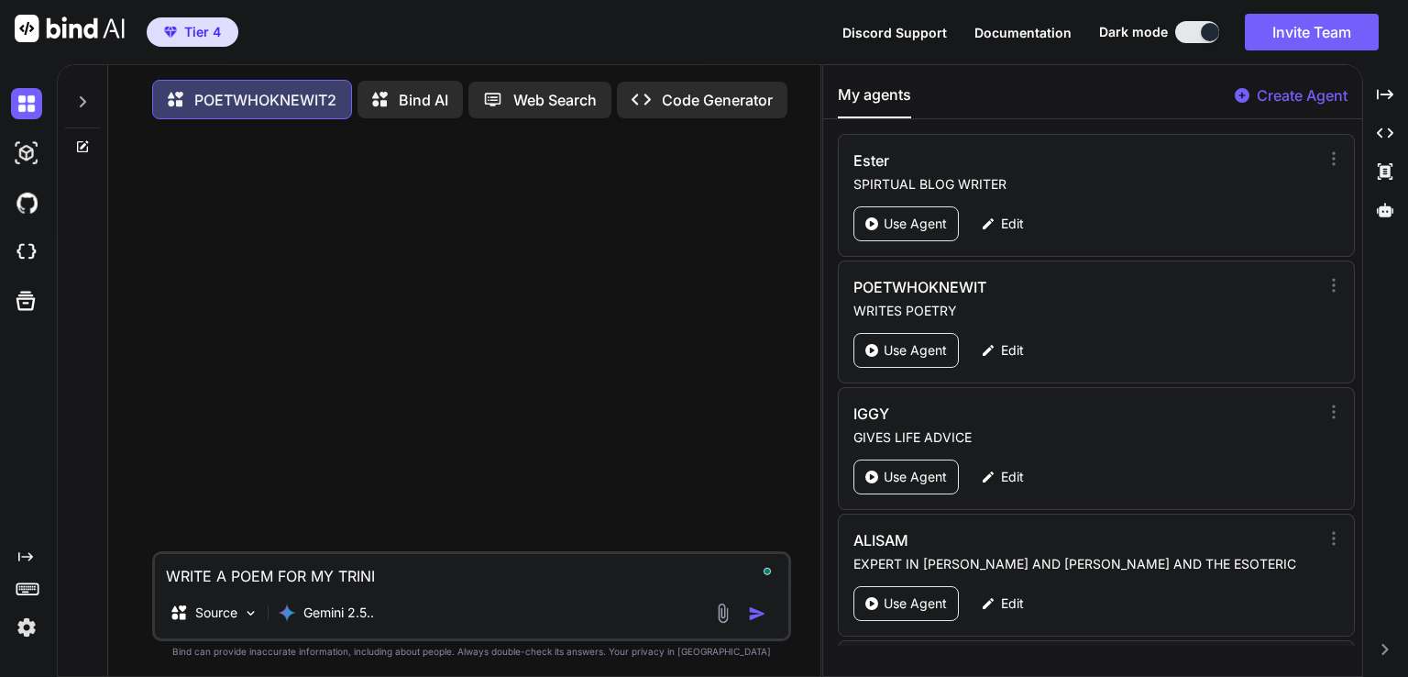
type textarea "WRITE A POEM FOR MY TRINID"
type textarea "x"
type textarea "WRITE A POEM FOR MY TRINIDA"
type textarea "x"
type textarea "WRITE A POEM FOR MY TRINIDAD"
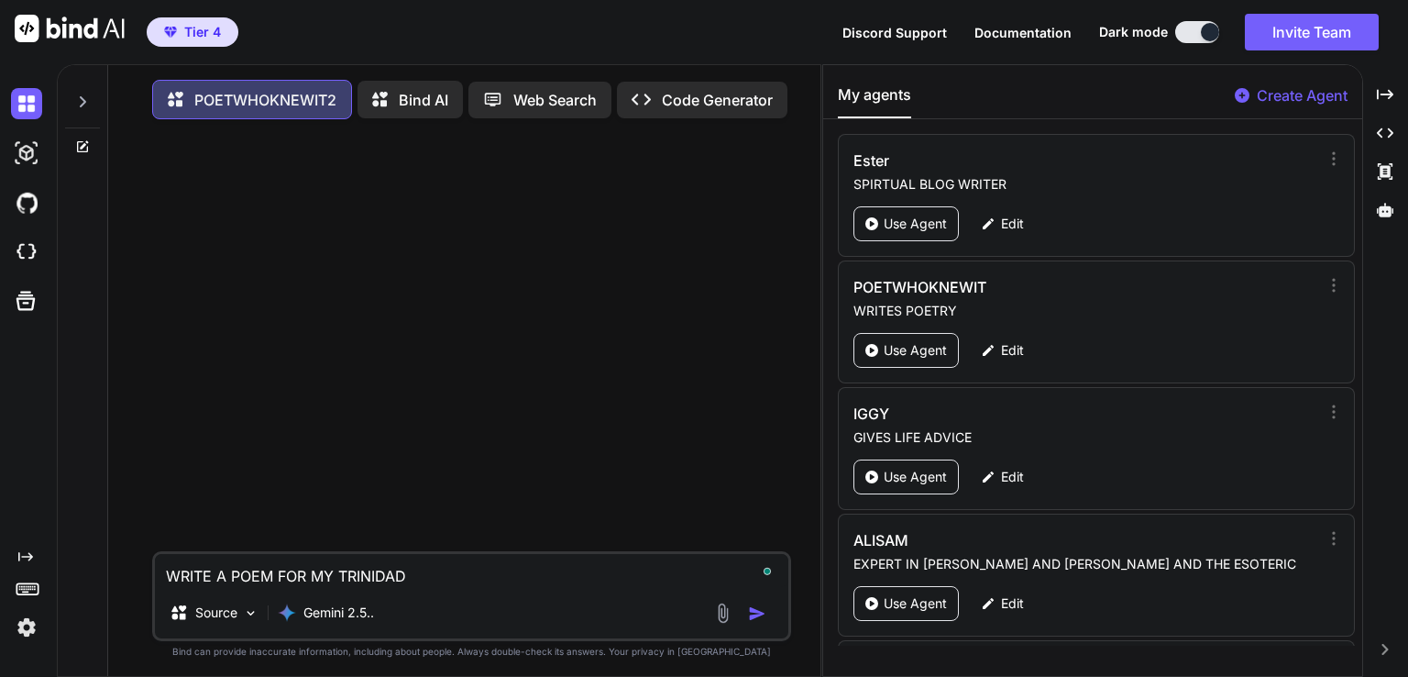
type textarea "x"
type textarea "WRITE A POEM FOR MY TRINIDADI"
type textarea "x"
type textarea "WRITE A POEM FOR MY TRINIDADIA"
type textarea "x"
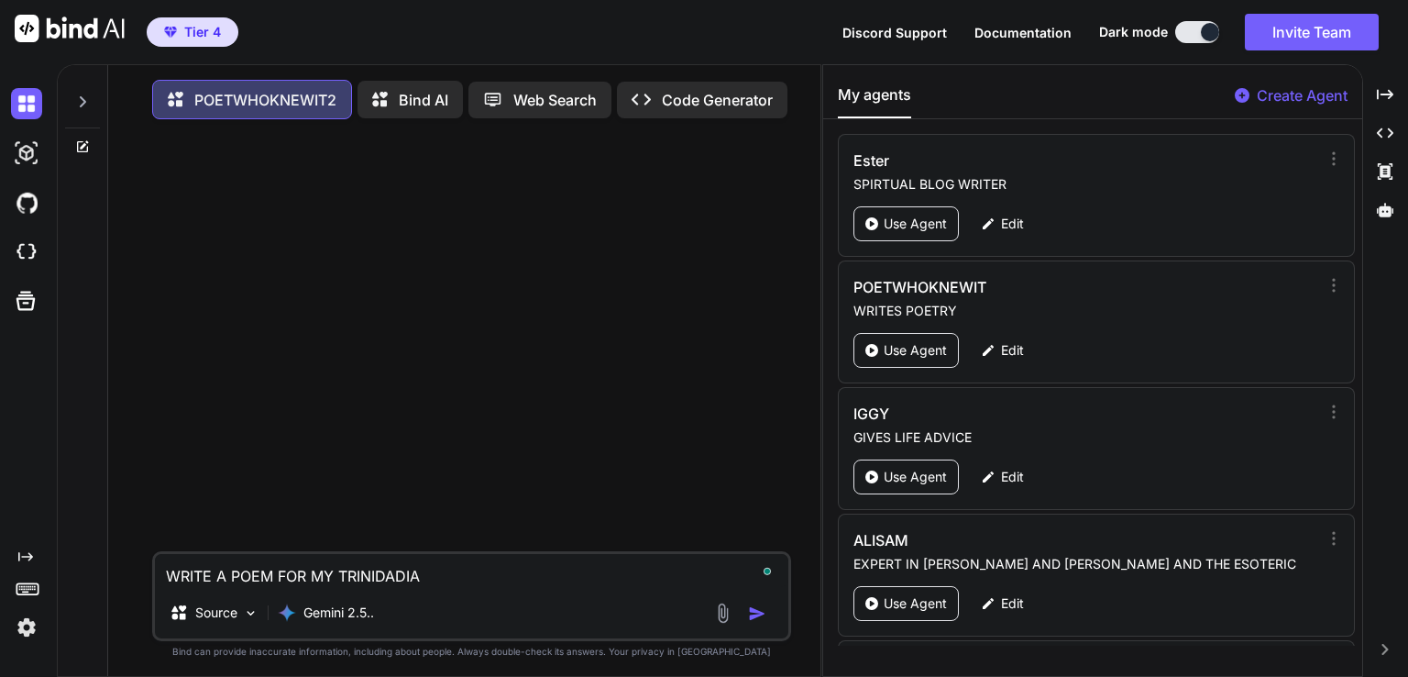
type textarea "WRITE A POEM FOR MY TRINIDADIAN"
type textarea "x"
type textarea "WRITE A POEM FOR MY TRINIDADIAN"
type textarea "x"
type textarea "WRITE A POEM FOR MY TRINIDADIAN L"
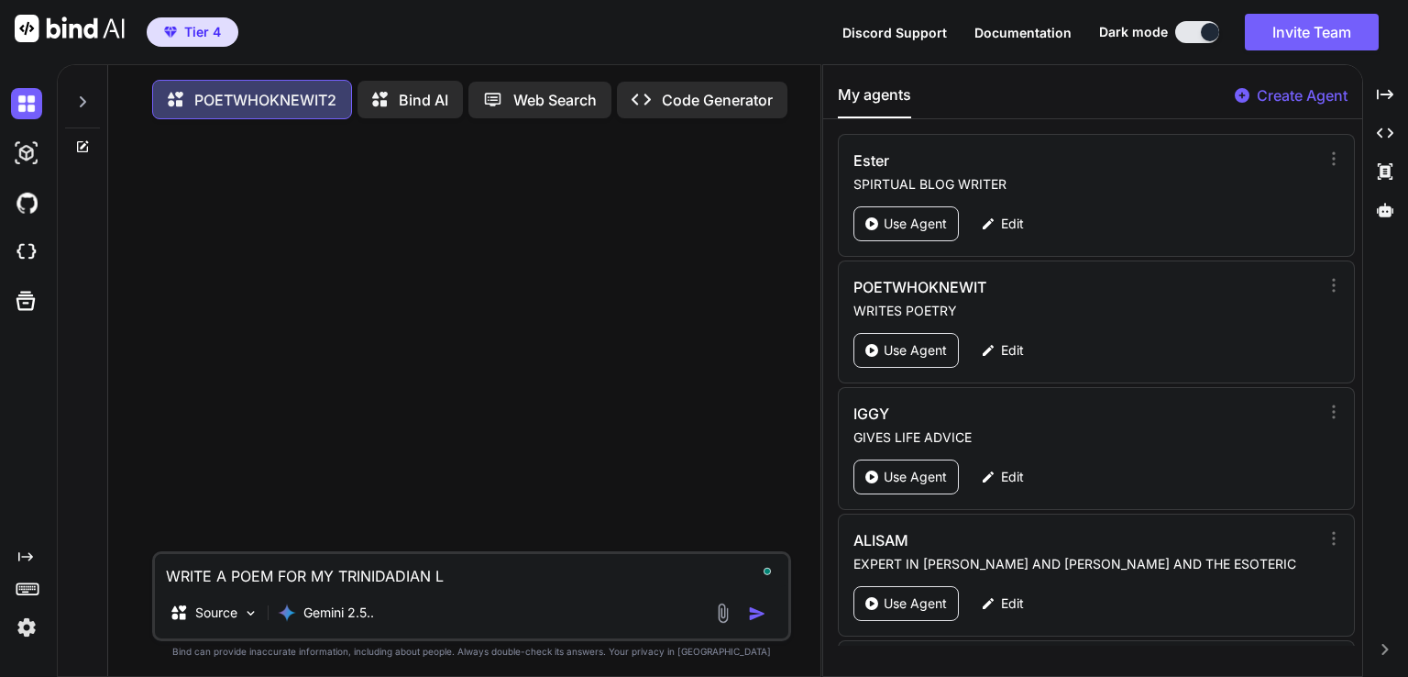
type textarea "x"
type textarea "WRITE A POEM FOR MY TRINIDADIAN LO"
type textarea "x"
type textarea "WRITE A POEM FOR MY TRINIDADIAN LOV"
type textarea "x"
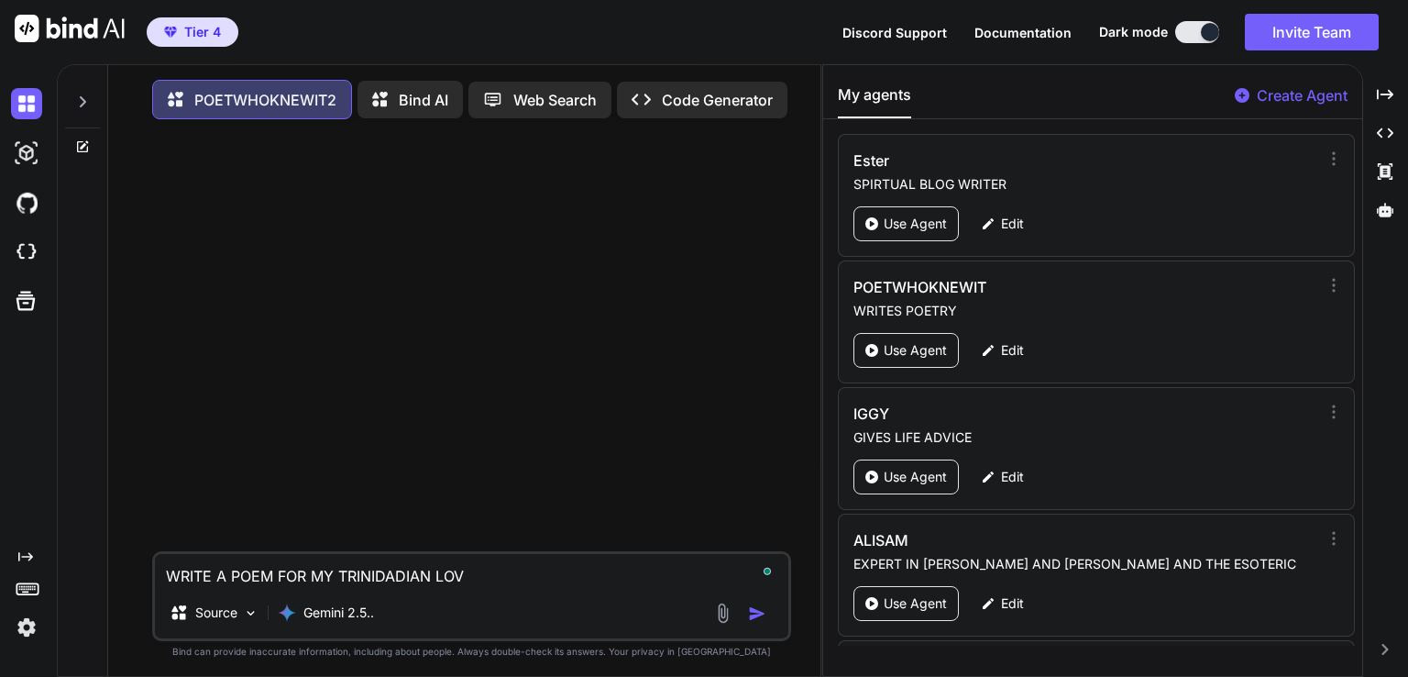
type textarea "WRITE A POEM FOR MY TRINIDADIAN LOVE"
type textarea "x"
type textarea "WRITE A POEM FOR MY TRINIDADIAN LOVER"
type textarea "x"
type textarea "WRITE A POEM FOR MY TRINIDADIAN LOVER"
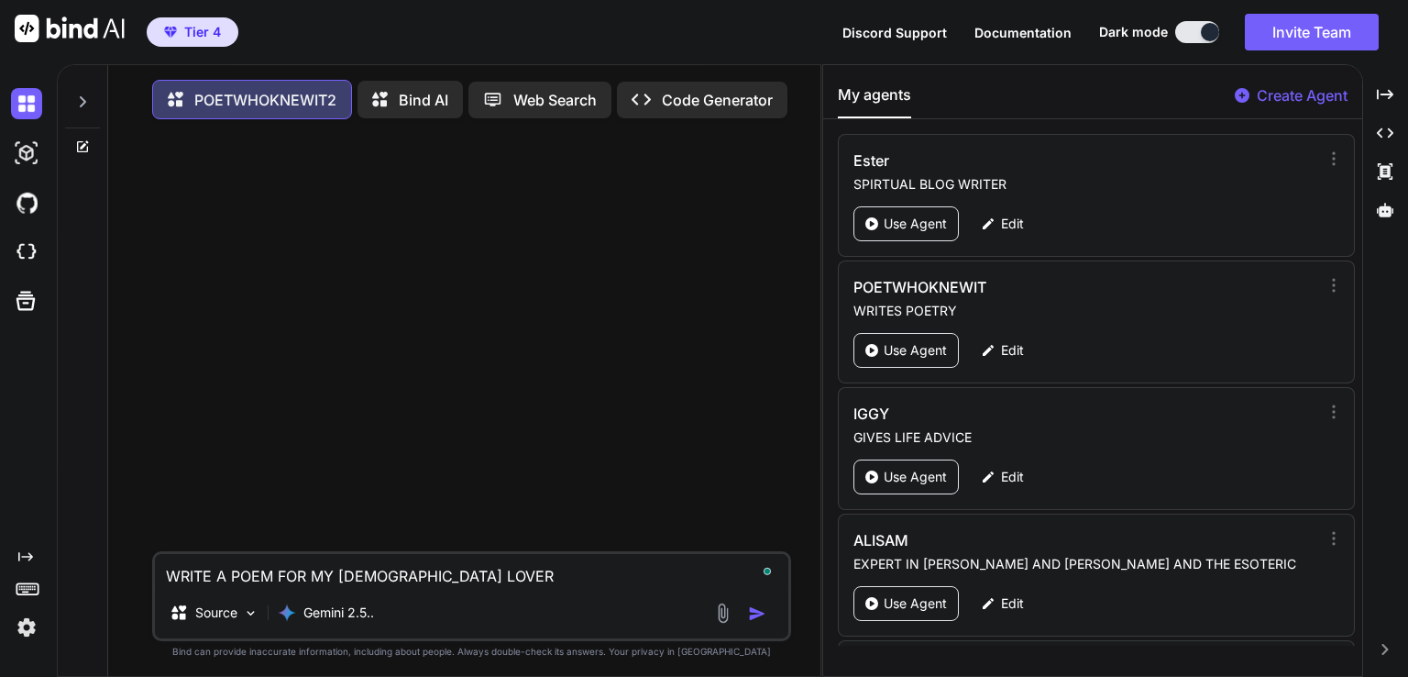
type textarea "x"
type textarea "WRITE A POEM FOR MY TRINIDADIAN LOVER U"
type textarea "x"
type textarea "WRITE A POEM FOR MY TRINIDADIAN LOVER US"
type textarea "x"
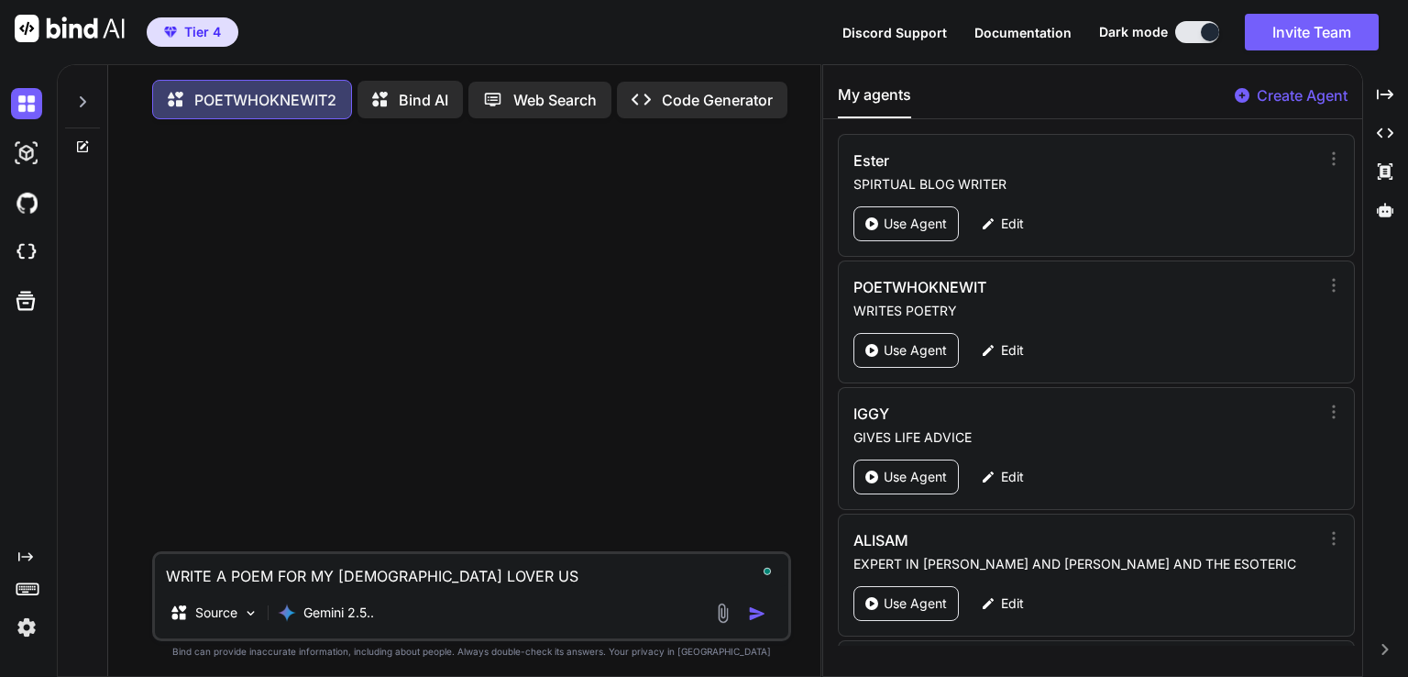
type textarea "WRITE A POEM FOR MY TRINIDADIAN LOVER USI"
type textarea "x"
type textarea "WRITE A POEM FOR MY TRINIDADIAN LOVER USING"
type textarea "x"
type textarea "WRITE A POEM FOR MY TRINIDADIAN LOVER USING"
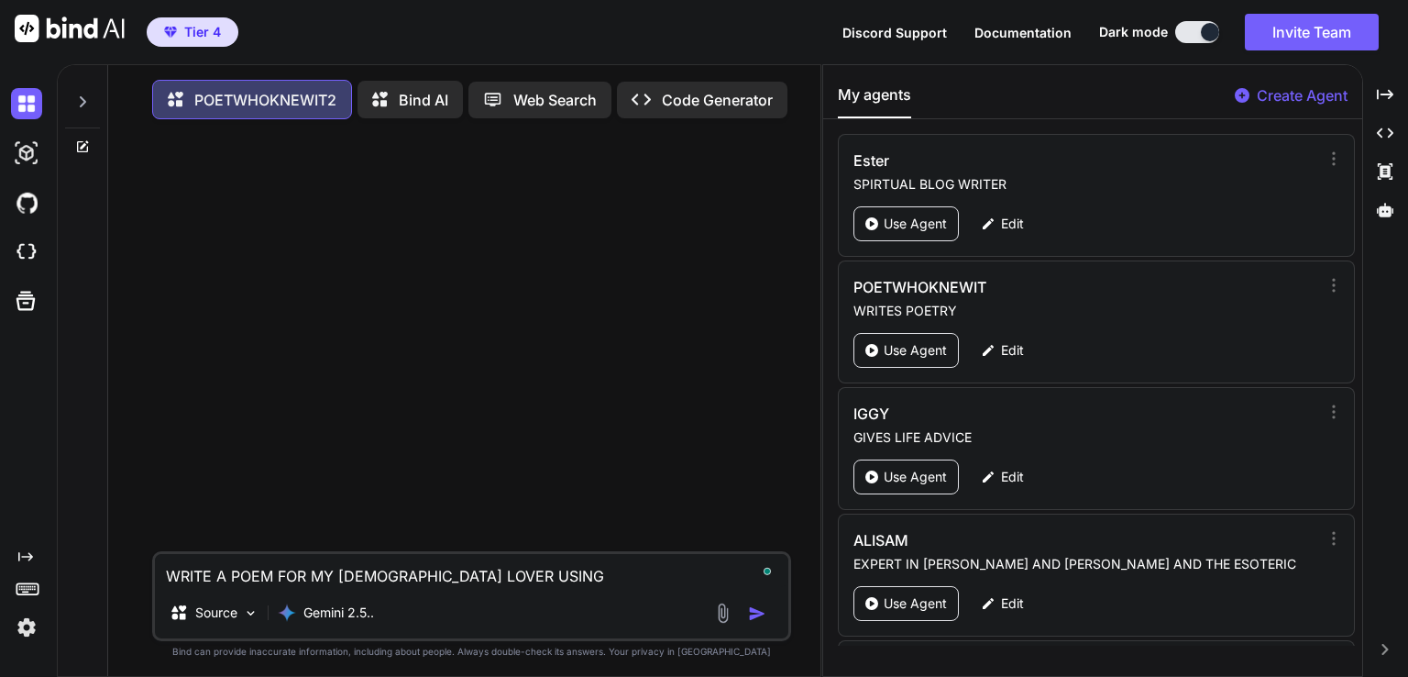
type textarea "x"
type textarea "WRITE A POEM FOR MY TRINIDADIAN LOVER USING T"
type textarea "x"
type textarea "WRITE A POEM FOR MY TRINIDADIAN LOVER USING TH"
type textarea "x"
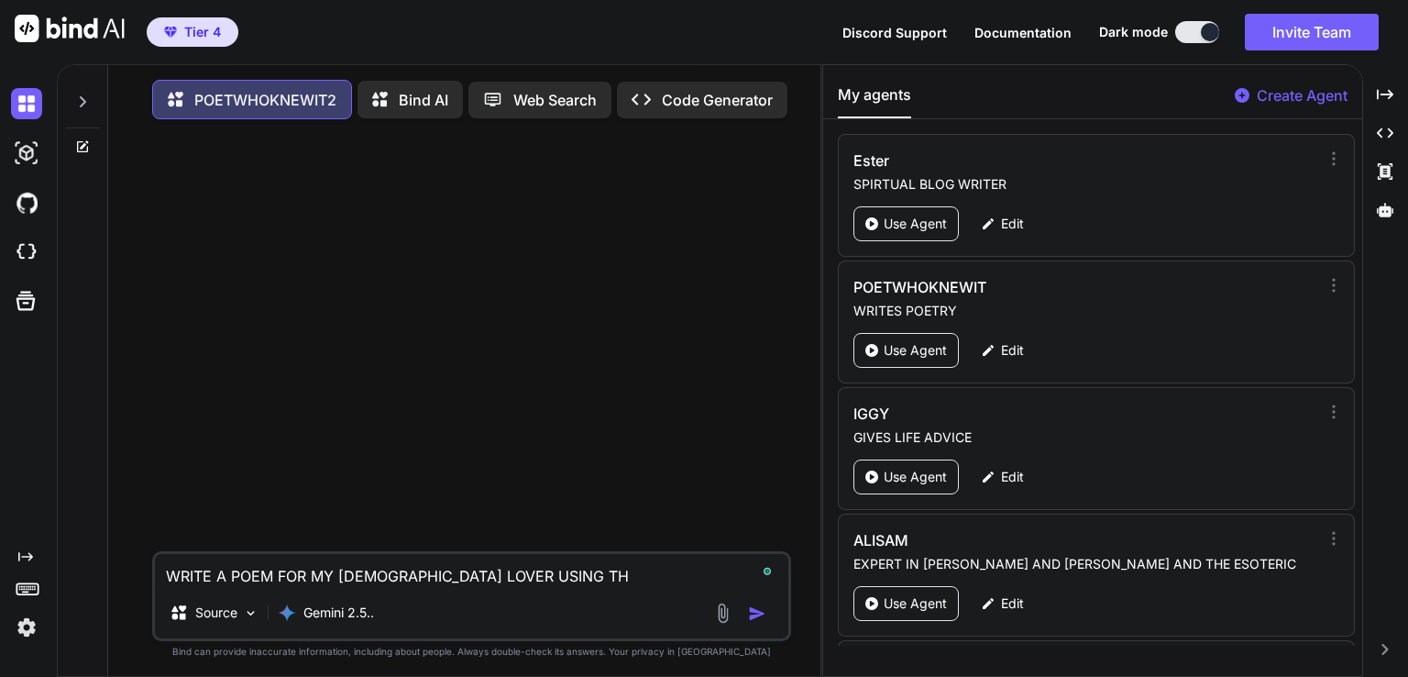
type textarea "WRITE A POEM FOR MY TRINIDADIAN LOVER USING THE"
type textarea "x"
type textarea "WRITE A POEM FOR MY TRINIDADIAN LOVER USING THE"
type textarea "x"
type textarea "WRITE A POEM FOR MY TRINIDADIAN LOVER USING THE R"
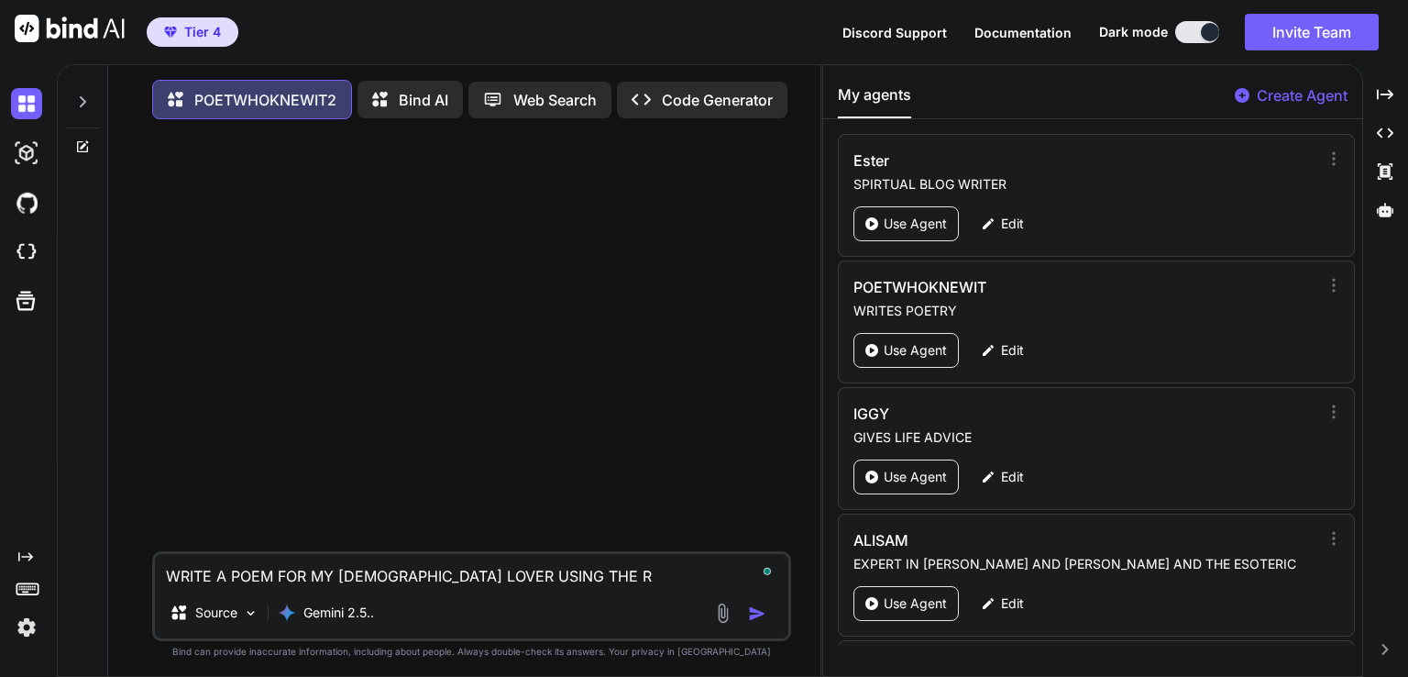
type textarea "x"
type textarea "WRITE A POEM FOR MY TRINIDADIAN LOVER USING THE RI"
type textarea "x"
type textarea "WRITE A POEM FOR MY TRINIDADIAN LOVER USING THE RIG"
type textarea "x"
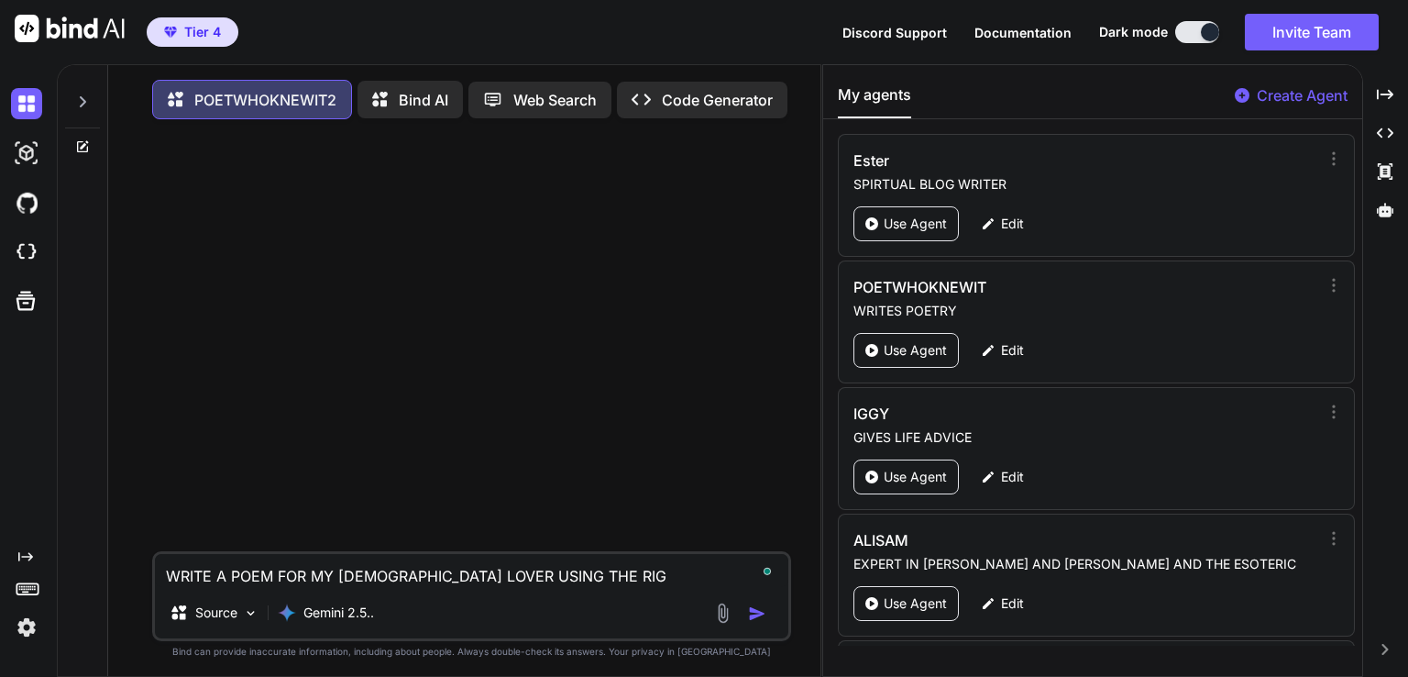
type textarea "WRITE A POEM FOR MY TRINIDADIAN LOVER USING THE RIGH"
type textarea "x"
type textarea "WRITE A POEM FOR MY TRINIDADIAN LOVER USING THE RIGHT"
type textarea "x"
type textarea "WRITE A POEM FOR MY TRINIDADIAN LOVER USING THE RIGHT"
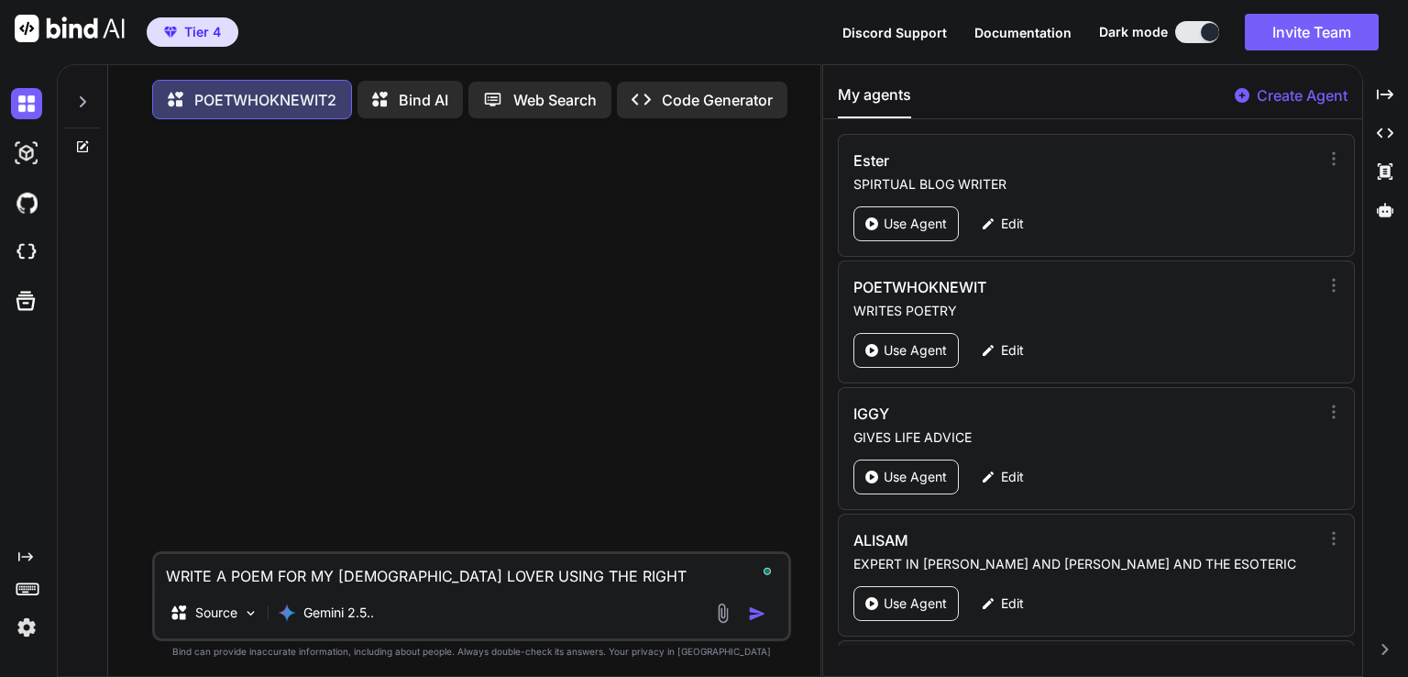
type textarea "x"
type textarea "WRITE A POEM FOR MY TRINIDADIAN LOVER USING THE RIGHT S"
type textarea "x"
type textarea "WRITE A POEM FOR MY TRINIDADIAN LOVER USING THE RIGHT SL"
type textarea "x"
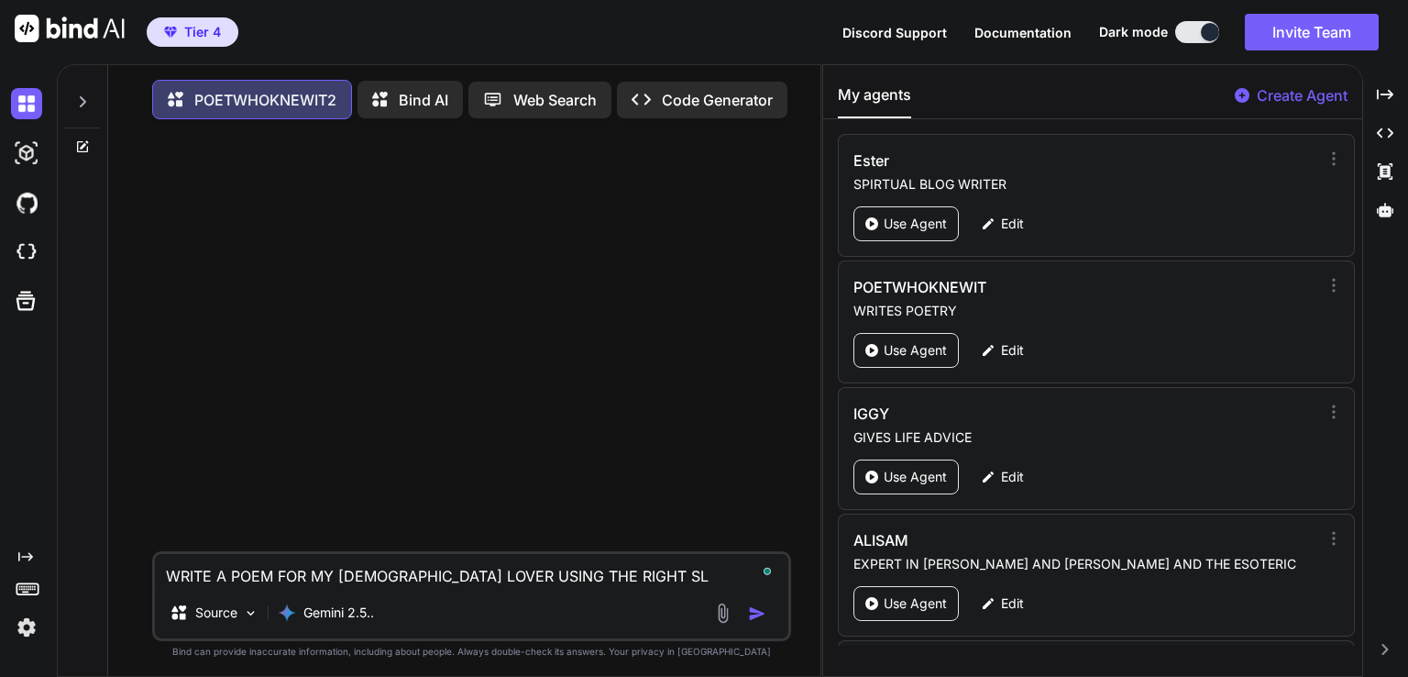
type textarea "WRITE A POEM FOR MY TRINIDADIAN LOVER USING THE RIGHT SLA"
type textarea "x"
type textarea "WRITE A POEM FOR MY TRINIDADIAN LOVER USING THE RIGHT SLAN"
type textarea "x"
type textarea "WRITE A POEM FOR MY TRINIDADIAN LOVER USING THE RIGHT SLANG"
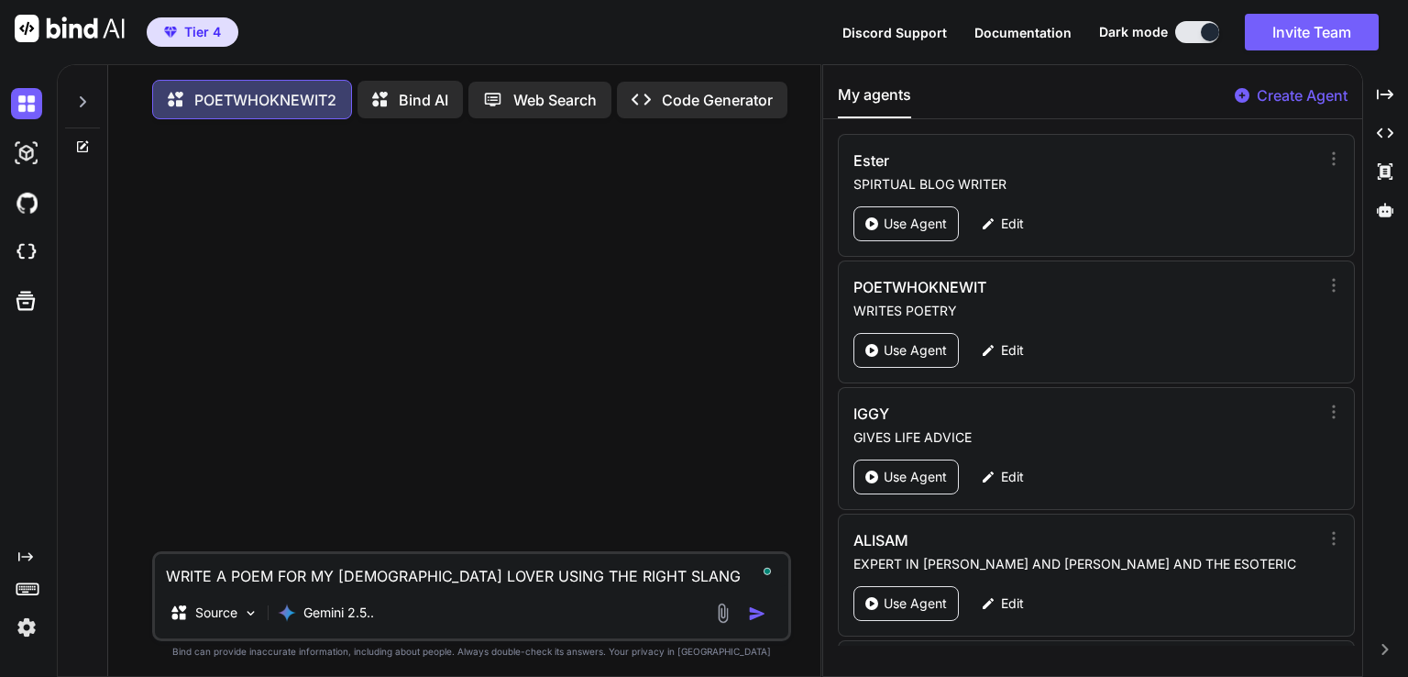
type textarea "x"
type textarea "WRITE A POEM FOR MY TRINIDADIAN LOVER USING THE RIGHT SLANG,"
type textarea "x"
type textarea "WRITE A POEM FOR MY TRINIDADIAN LOVER USING THE RIGHT SLANG,"
type textarea "x"
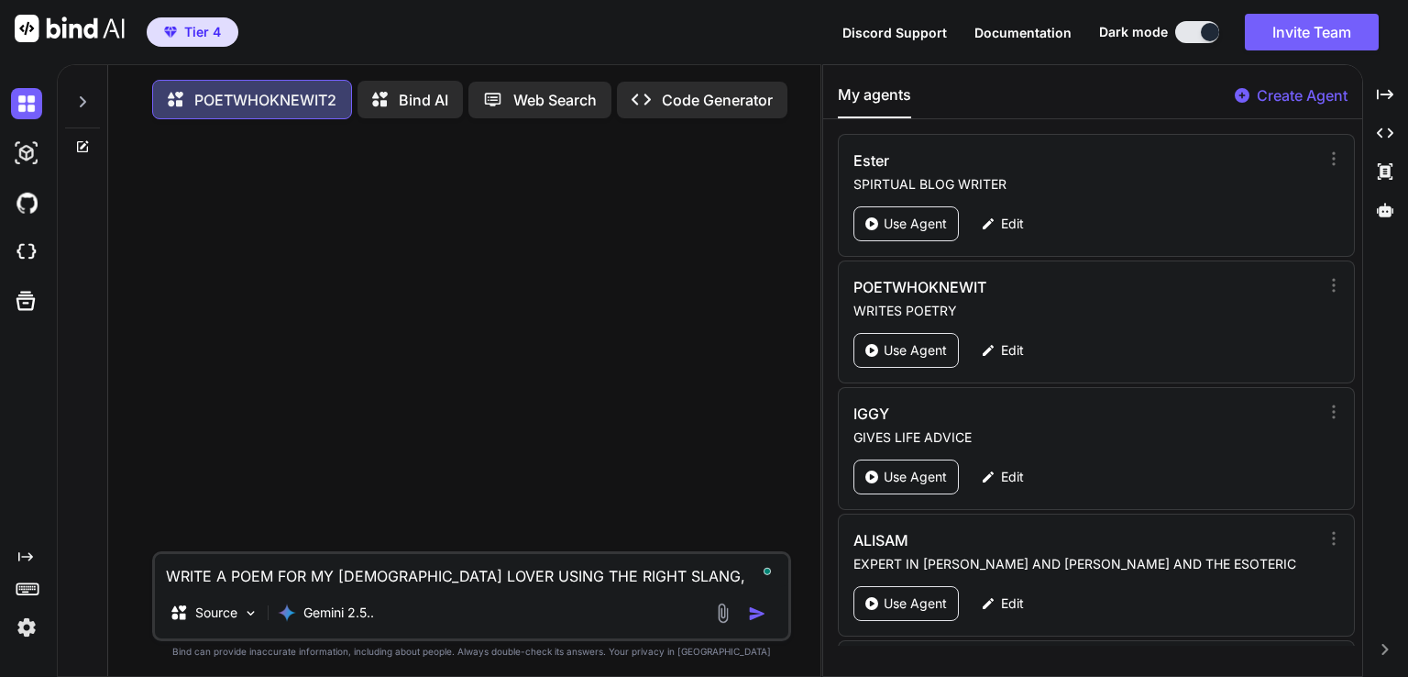
type textarea "WRITE A POEM FOR MY TRINIDADIAN LOVER USING THE RIGHT SLANG, C"
type textarea "x"
type textarea "WRITE A POEM FOR MY TRINIDADIAN LOVER USING THE RIGHT SLANG, CO"
type textarea "x"
type textarea "WRITE A POEM FOR MY TRINIDADIAN LOVER USING THE RIGHT SLANG, CON"
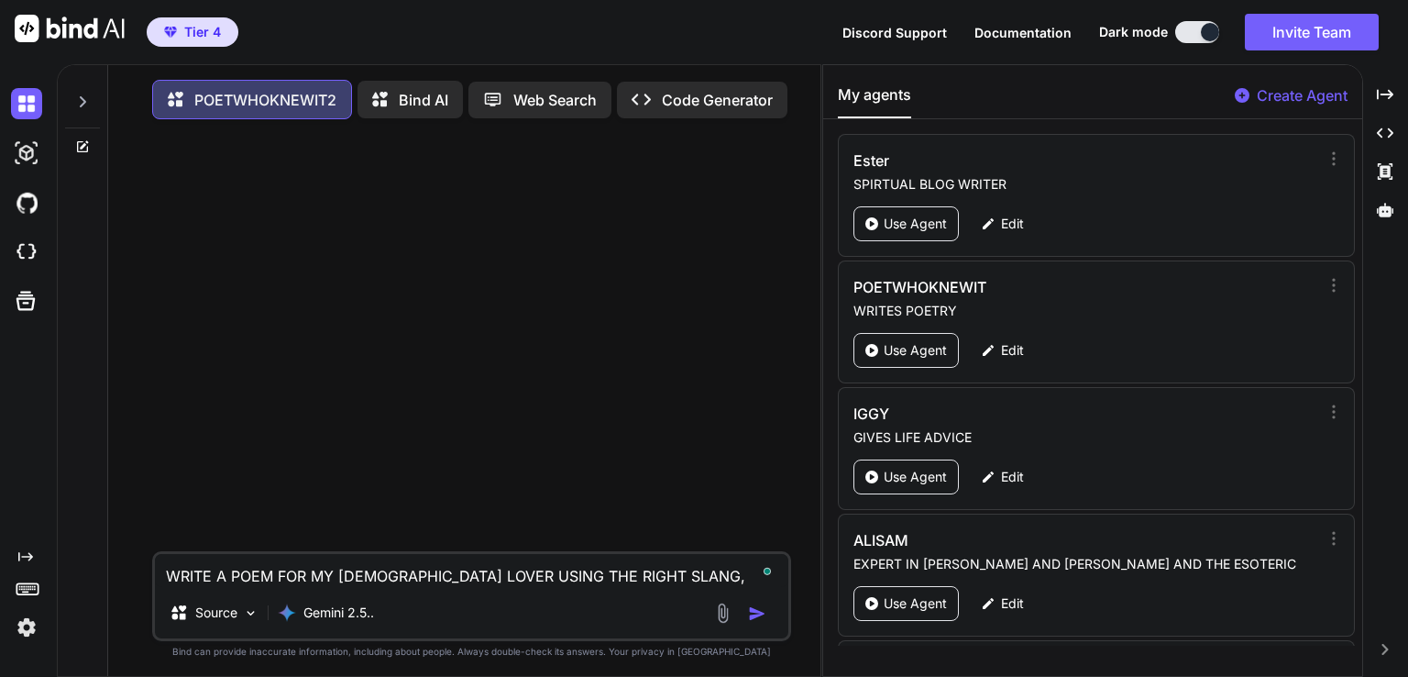
type textarea "x"
type textarea "WRITE A POEM FOR MY TRINIDADIAN LOVER USING THE RIGHT SLANG, CONF"
type textarea "x"
type textarea "WRITE A POEM FOR MY TRINIDADIAN LOVER USING THE RIGHT SLANG, CONFE"
type textarea "x"
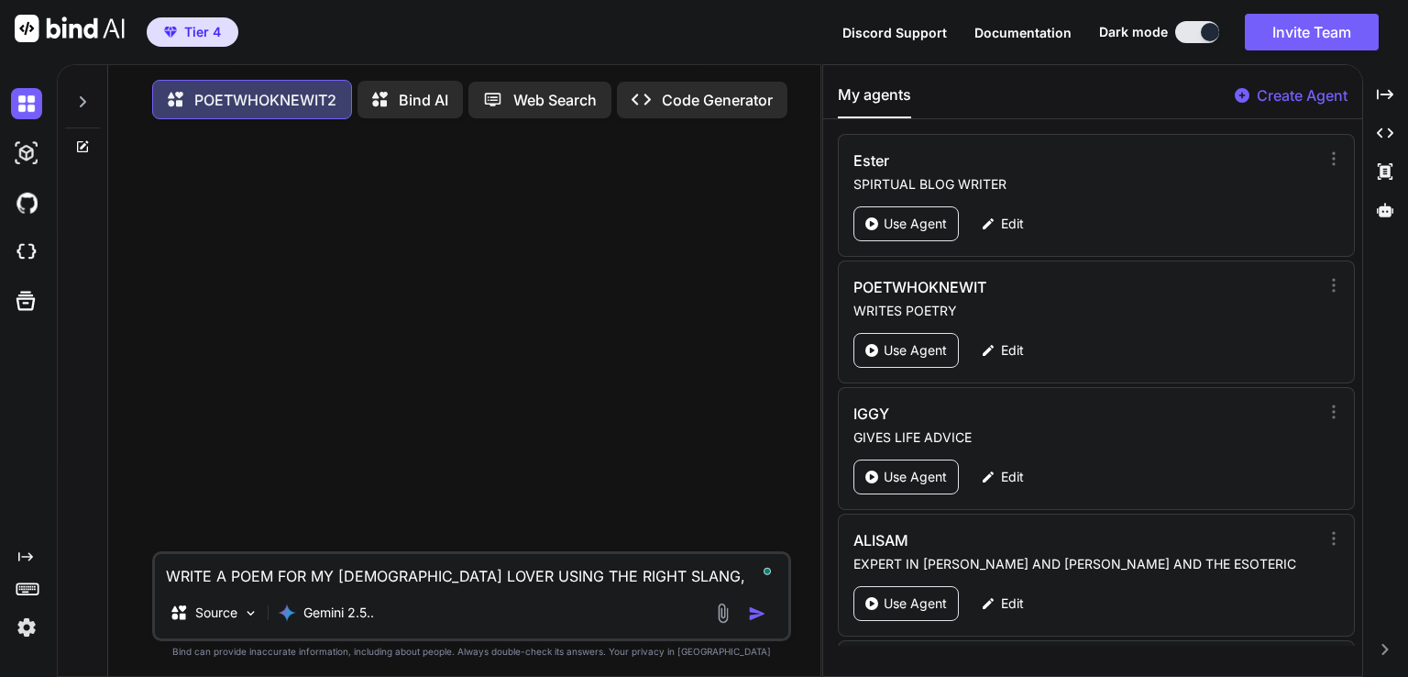
type textarea "WRITE A POEM FOR MY TRINIDADIAN LOVER USING THE RIGHT SLANG, CONFES"
type textarea "x"
type textarea "WRITE A POEM FOR MY TRINIDADIAN LOVER USING THE RIGHT SLANG, CONFESS"
type textarea "x"
type textarea "WRITE A POEM FOR MY TRINIDADIAN LOVER USING THE RIGHT SLANG, CONFESSI"
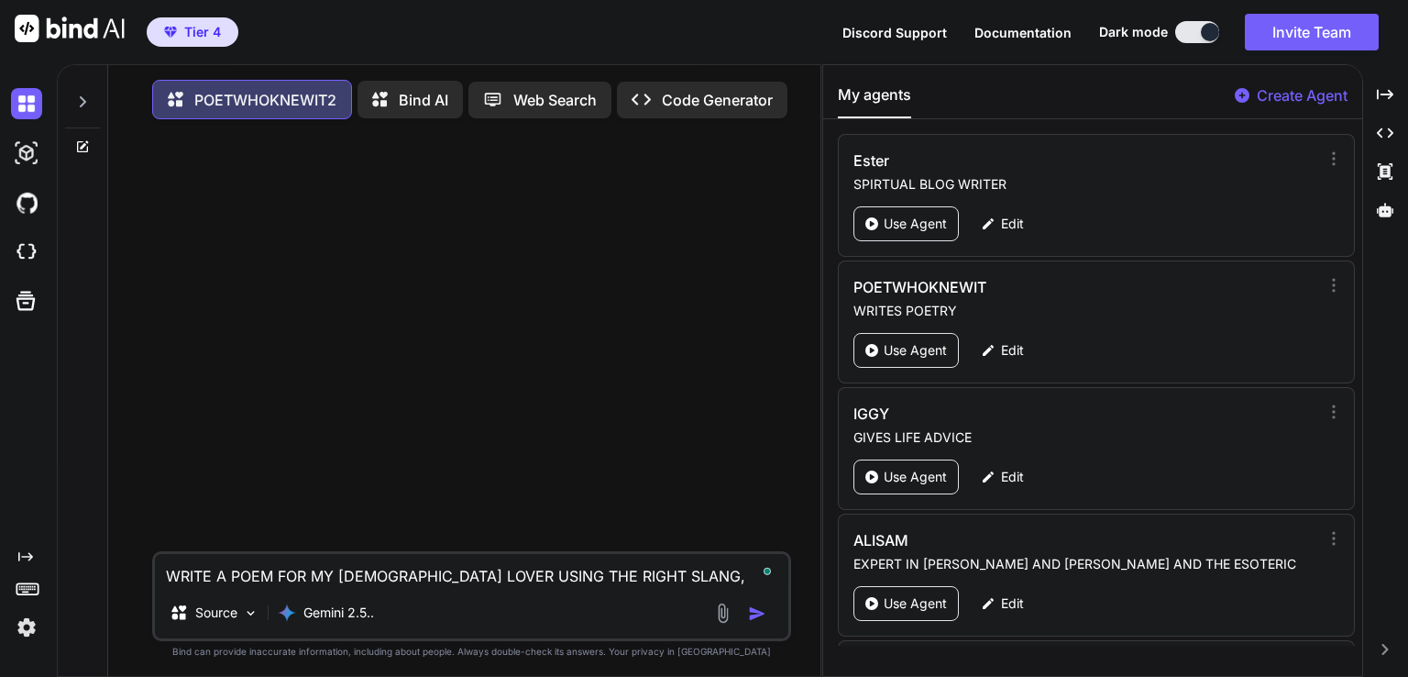
type textarea "x"
type textarea "WRITE A POEM FOR MY TRINIDADIAN LOVER USING THE RIGHT SLANG, CONFESSIN"
type textarea "x"
type textarea "WRITE A POEM FOR MY TRINIDADIAN LOVER USING THE RIGHT SLANG, CONFESSING"
type textarea "x"
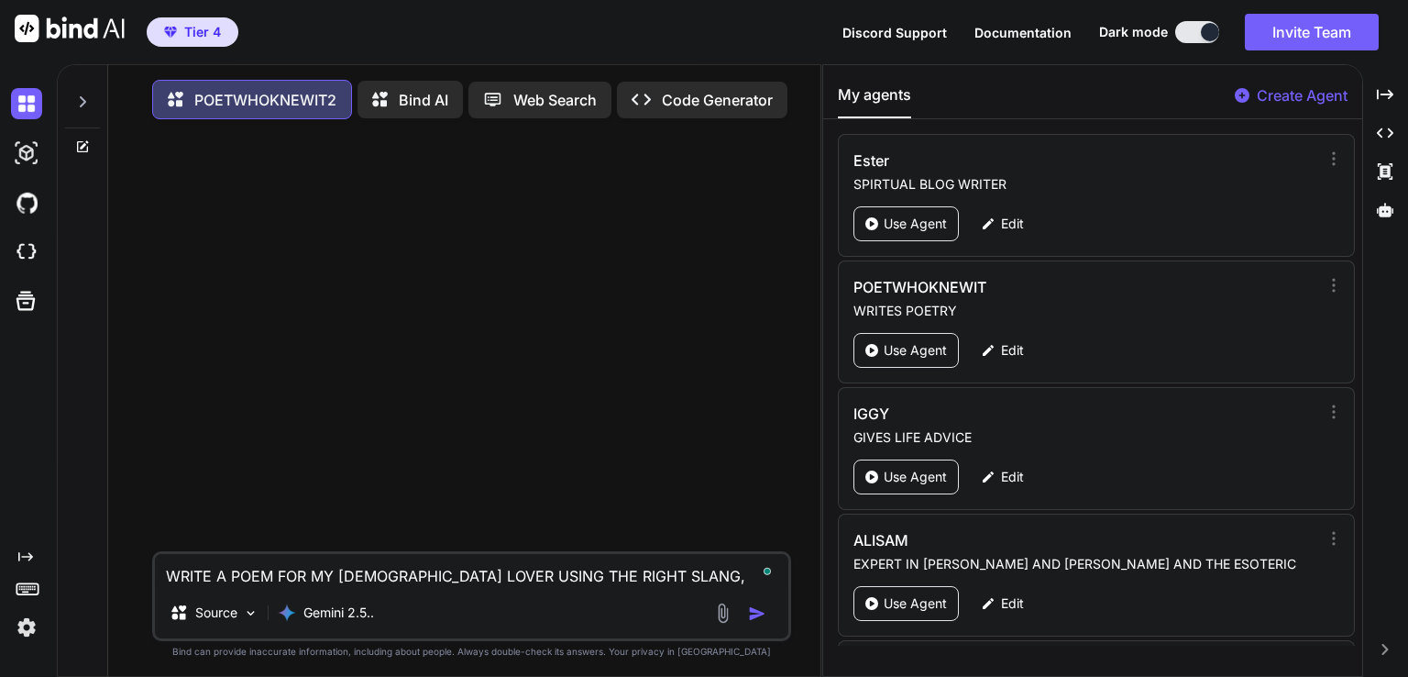
type textarea "WRITE A POEM FOR MY TRINIDADIAN LOVER USING THE RIGHT SLANG, CONFESSING"
type textarea "x"
type textarea "WRITE A POEM FOR MY TRINIDADIAN LOVER USING THE RIGHT SLANG, CONFESSING M"
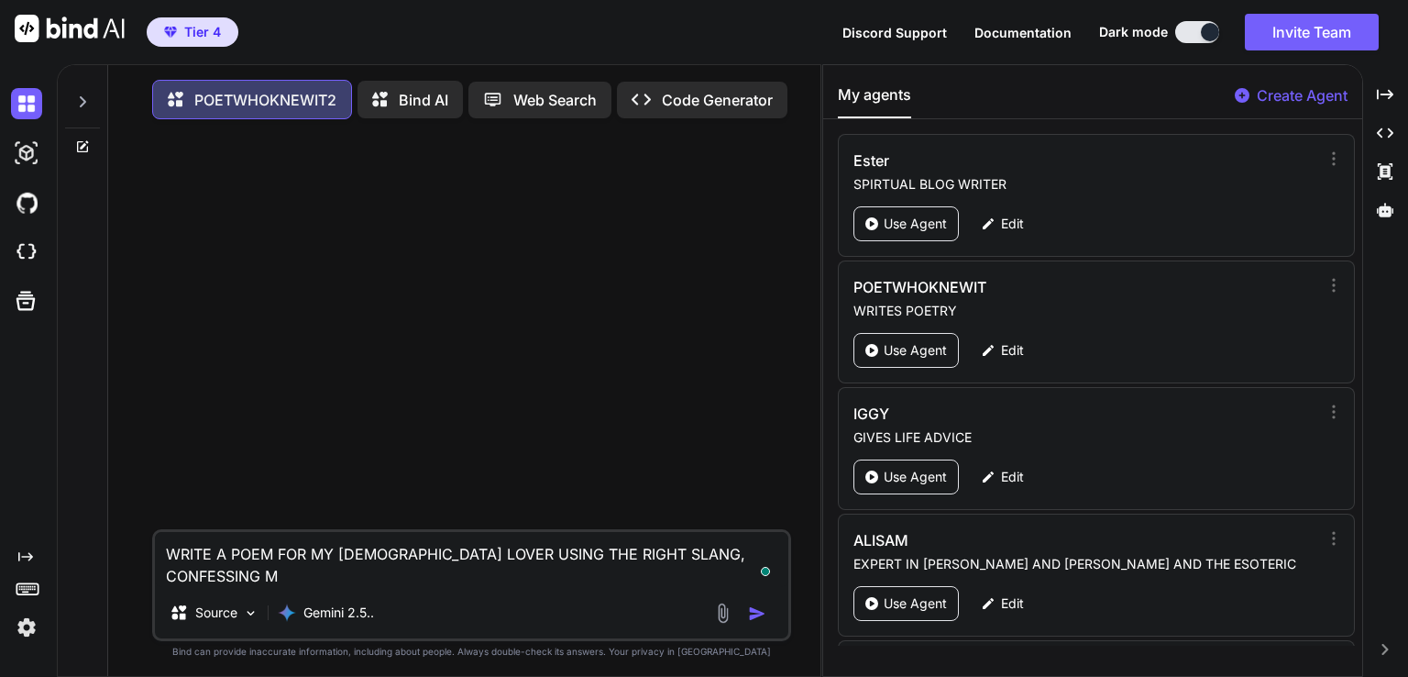
type textarea "x"
type textarea "WRITE A POEM FOR MY TRINIDADIAN LOVER USING THE RIGHT SLANG, CONFESSING MY"
type textarea "x"
type textarea "WRITE A POEM FOR MY TRINIDADIAN LOVER USING THE RIGHT SLANG, CONFESSING MY"
type textarea "x"
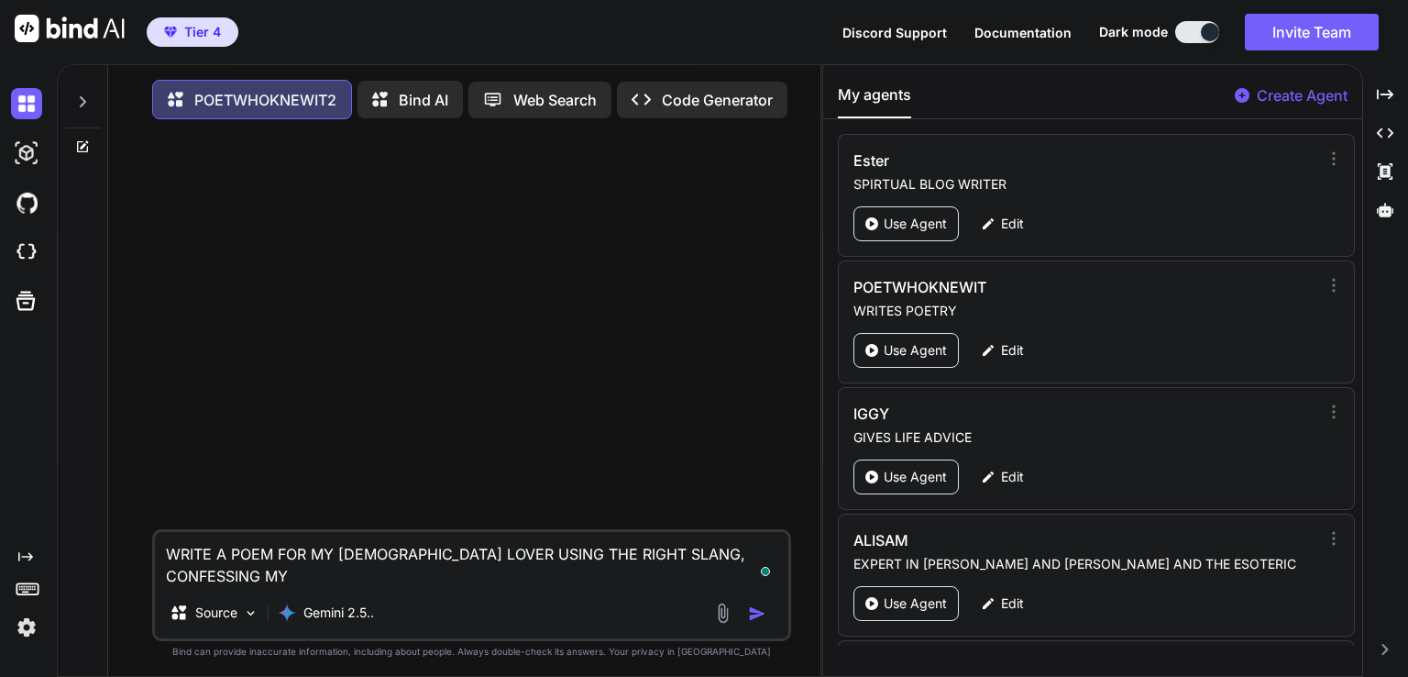
type textarea "WRITE A POEM FOR MY TRINIDADIAN LOVER USING THE RIGHT SLANG, CONFESSING MY D"
type textarea "x"
type textarea "WRITE A POEM FOR MY TRINIDADIAN LOVER USING THE RIGHT SLANG, CONFESSING MY DE"
type textarea "x"
type textarea "WRITE A POEM FOR MY TRINIDADIAN LOVER USING THE RIGHT SLANG, CONFESSING MY DEE"
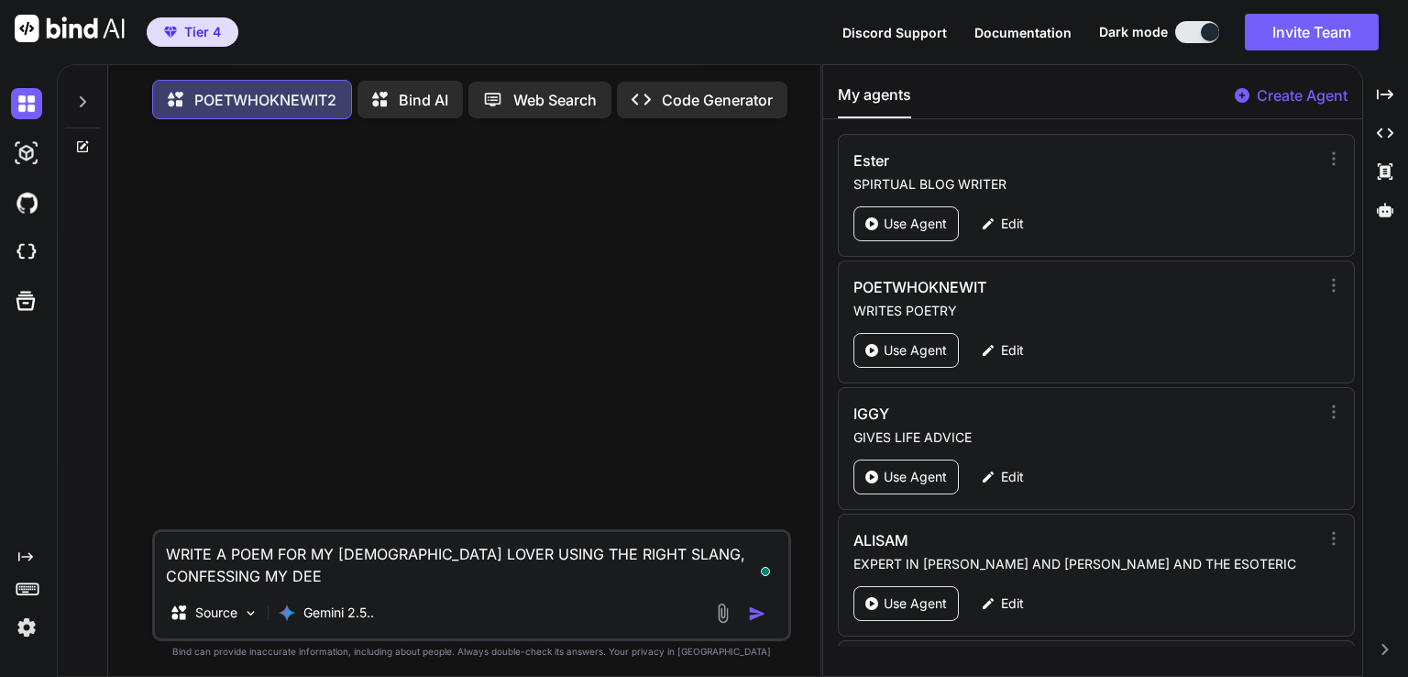
type textarea "x"
type textarea "WRITE A POEM FOR MY TRINIDADIAN LOVER USING THE RIGHT SLANG, CONFESSING MY DEEP"
type textarea "x"
type textarea "WRITE A POEM FOR MY TRINIDADIAN LOVER USING THE RIGHT SLANG, CONFESSING MY DEEP"
type textarea "x"
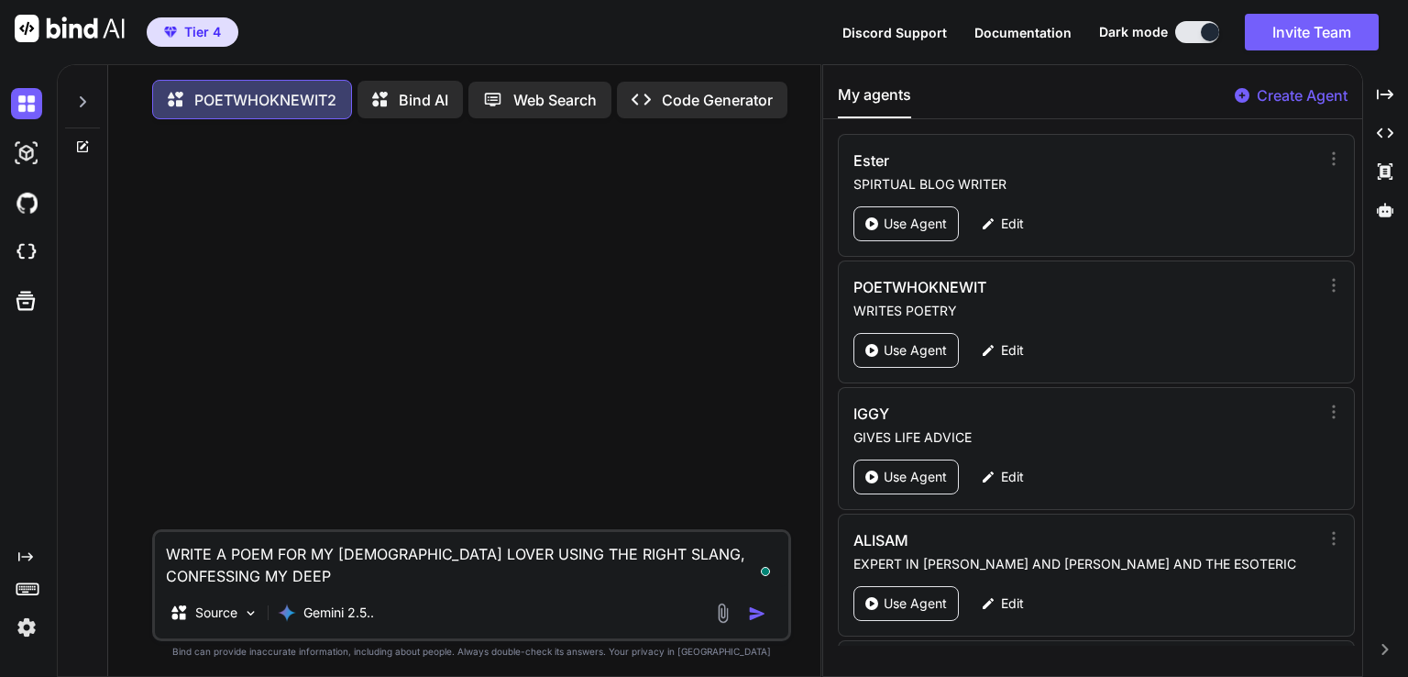
type textarea "WRITE A POEM FOR MY TRINIDADIAN LOVER USING THE RIGHT SLANG, CONFESSING MY DEEP…"
type textarea "x"
type textarea "WRITE A POEM FOR MY TRINIDADIAN LOVER USING THE RIGHT SLANG, CONFESSING MY DEEP…"
type textarea "x"
type textarea "WRITE A POEM FOR MY TRINIDADIAN LOVER USING THE RIGHT SLANG, CONFESSING MY DEEP…"
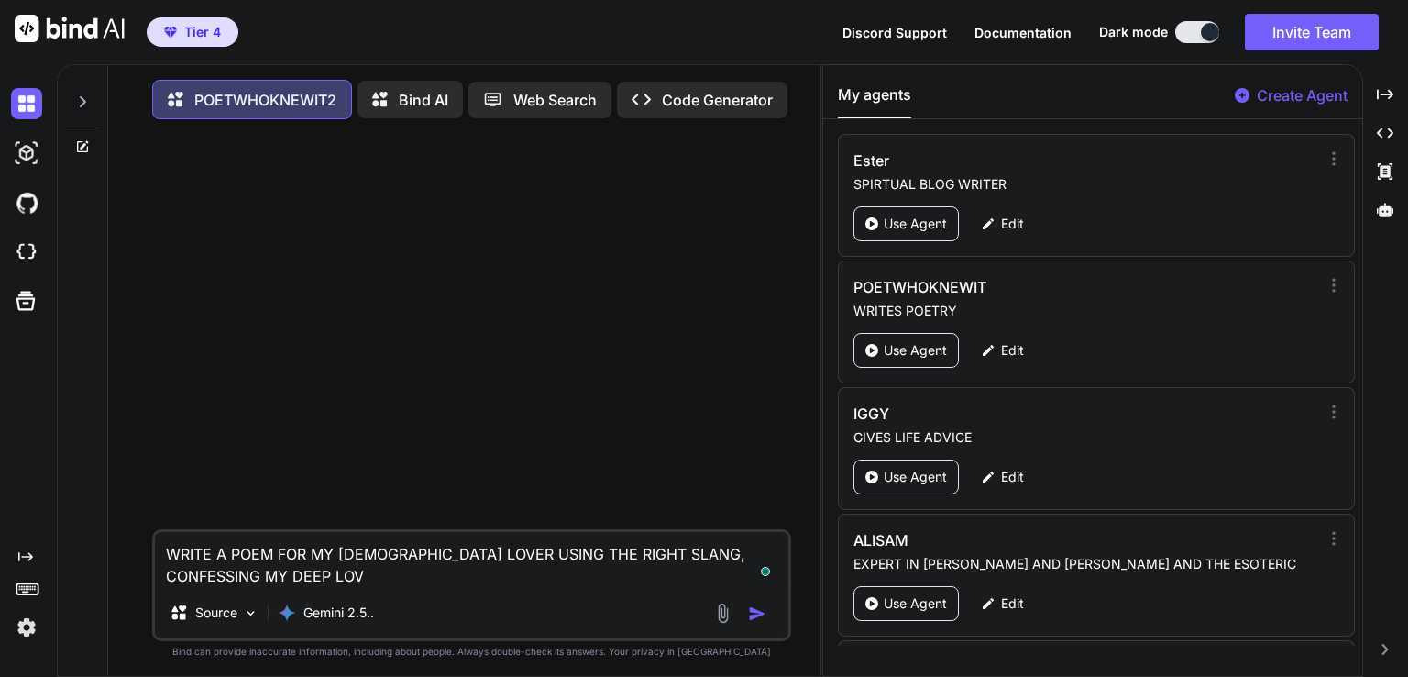
type textarea "x"
type textarea "WRITE A POEM FOR MY TRINIDADIAN LOVER USING THE RIGHT SLANG, CONFESSING MY DEEP…"
type textarea "x"
type textarea "WRITE A POEM FOR MY TRINIDADIAN LOVER USING THE RIGHT SLANG, CONFESSING MY DEEP…"
type textarea "x"
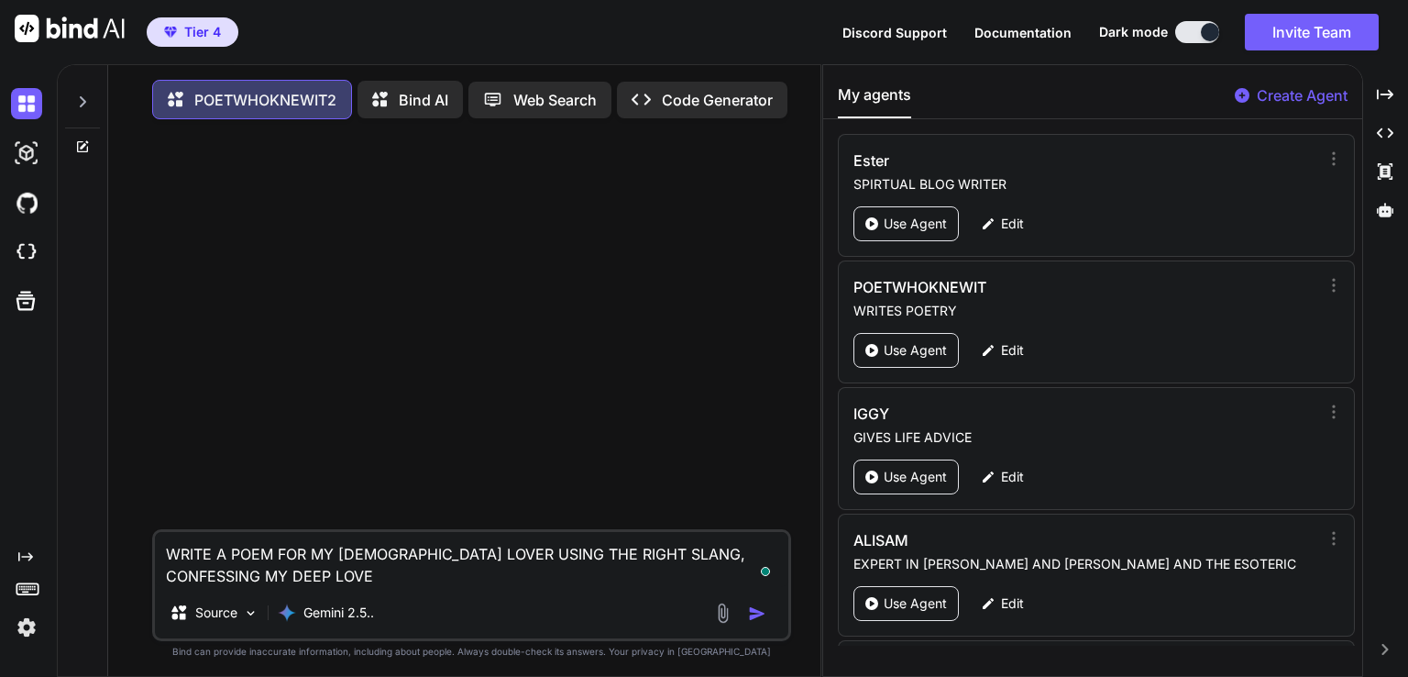
type textarea "WRITE A POEM FOR MY TRINIDADIAN LOVER USING THE RIGHT SLANG, CONFESSING MY DEEP…"
type textarea "x"
type textarea "WRITE A POEM FOR MY TRINIDADIAN LOVER USING THE RIGHT SLANG, CONFESSING MY DEEP…"
type textarea "x"
type textarea "WRITE A POEM FOR MY TRINIDADIAN LOVER USING THE RIGHT SLANG, CONFESSING MY DEEP…"
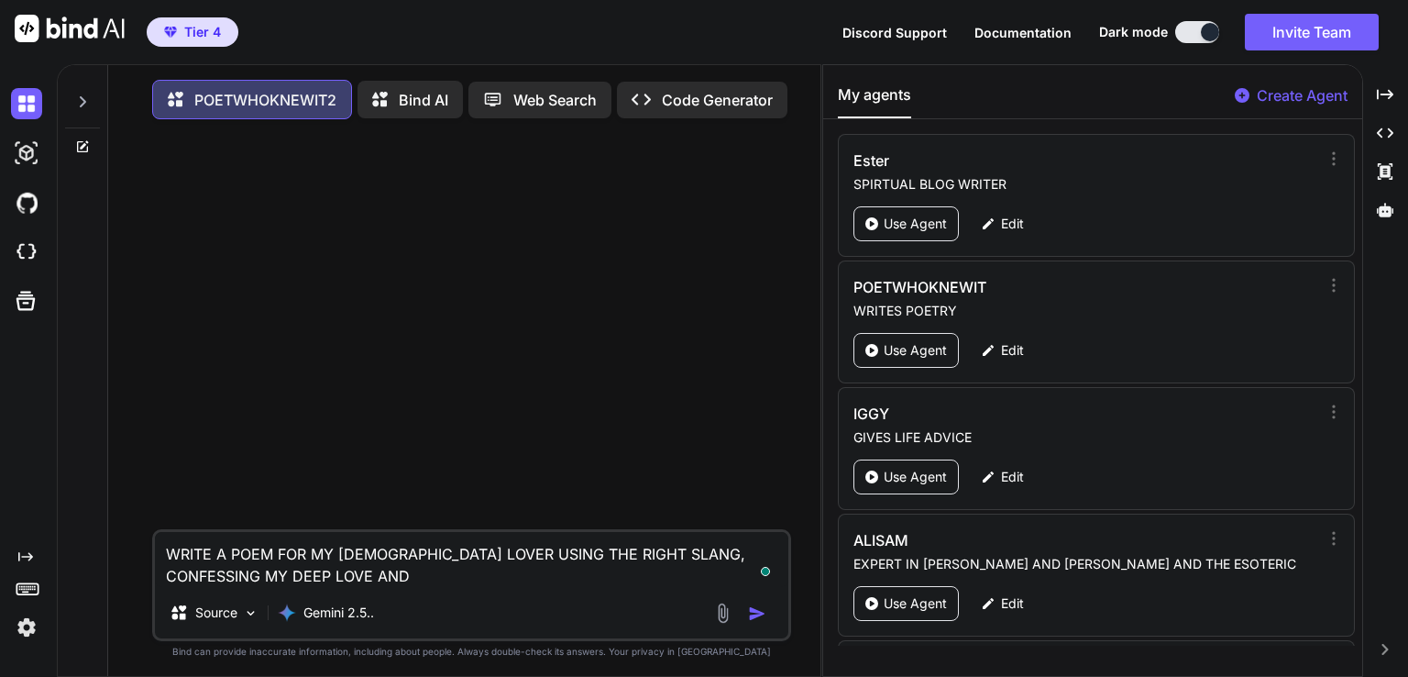
type textarea "x"
type textarea "WRITE A POEM FOR MY TRINIDADIAN LOVER USING THE RIGHT SLANG, CONFESSING MY DEEP…"
type textarea "x"
type textarea "WRITE A POEM FOR MY TRINIDADIAN LOVER USING THE RIGHT SLANG, CONFESSING MY DEEP…"
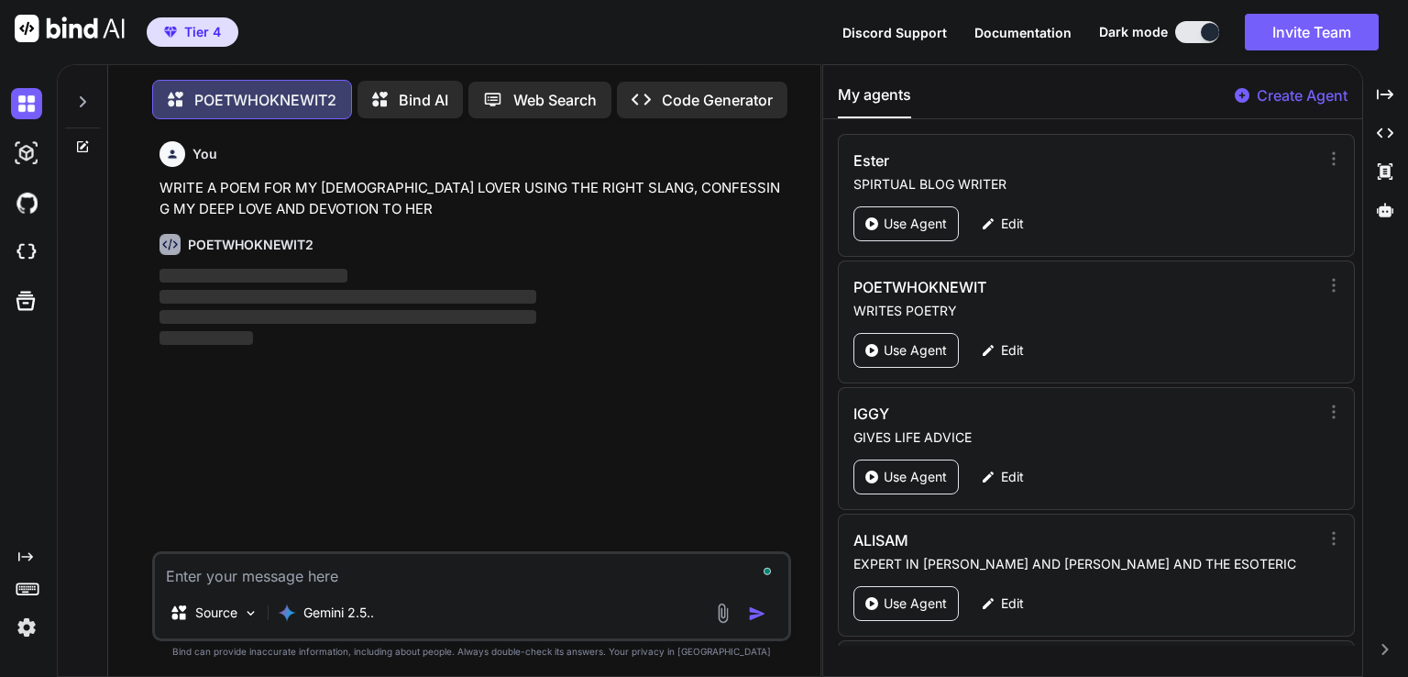
scroll to position [7, 0]
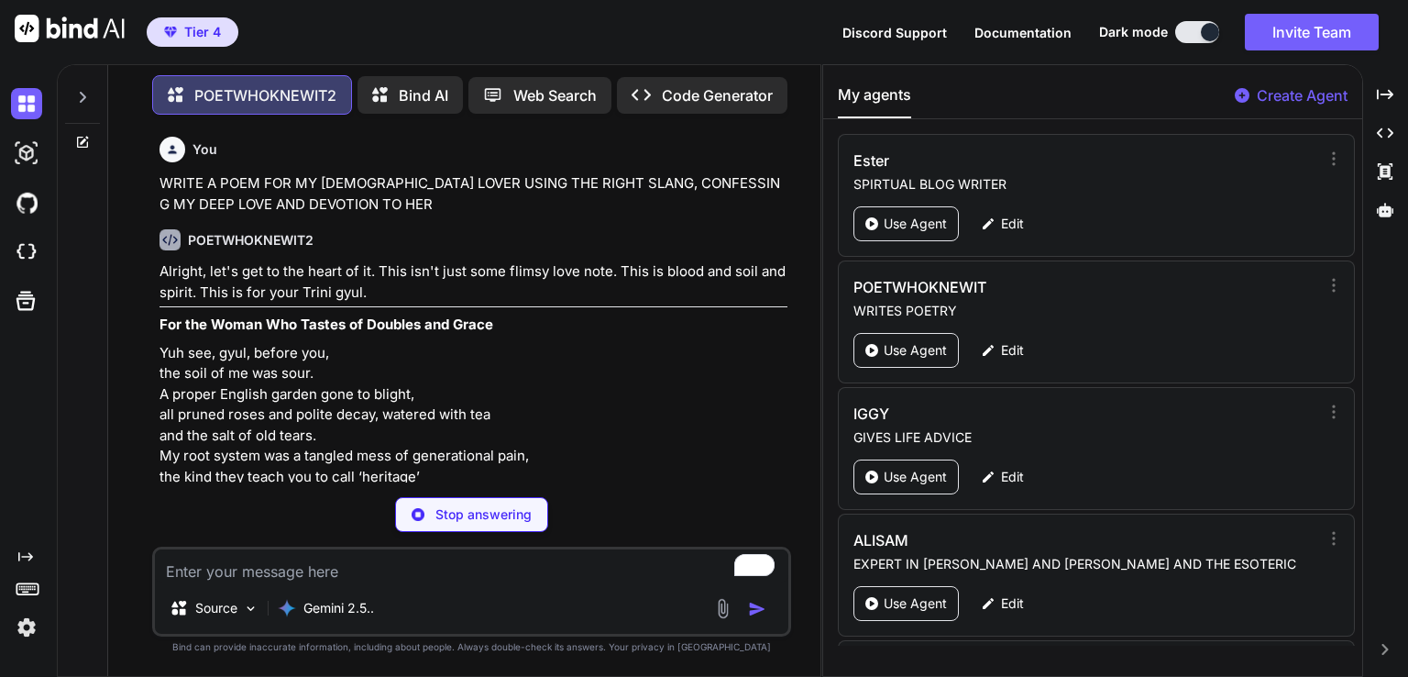
click at [265, 368] on p "Yuh see, gyul, before you, the soil of me was sour. A proper English garden gon…" at bounding box center [474, 425] width 628 height 165
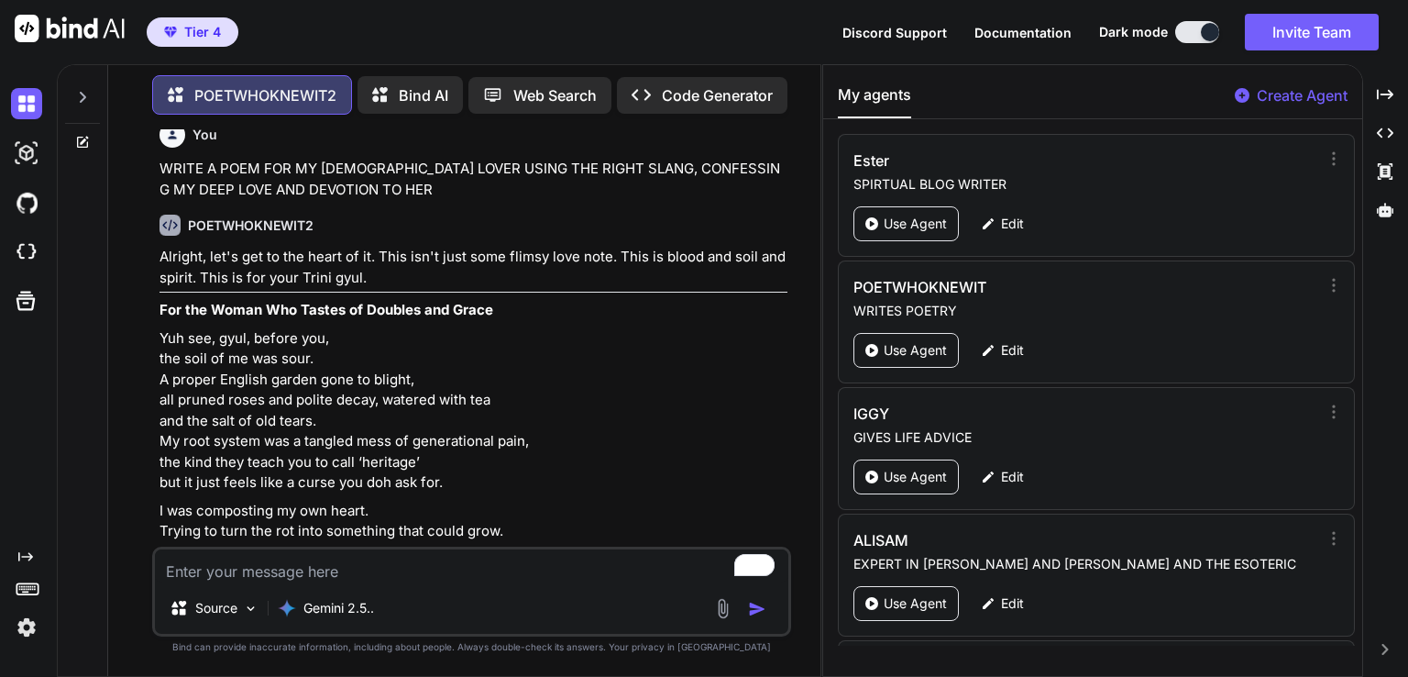
scroll to position [0, 0]
